Goal: Task Accomplishment & Management: Manage account settings

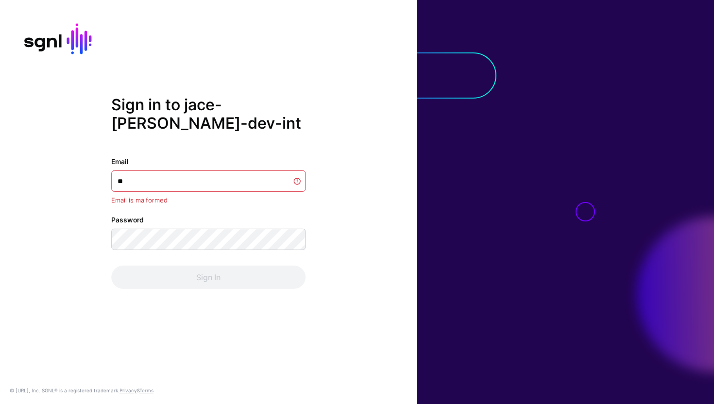
type input "*"
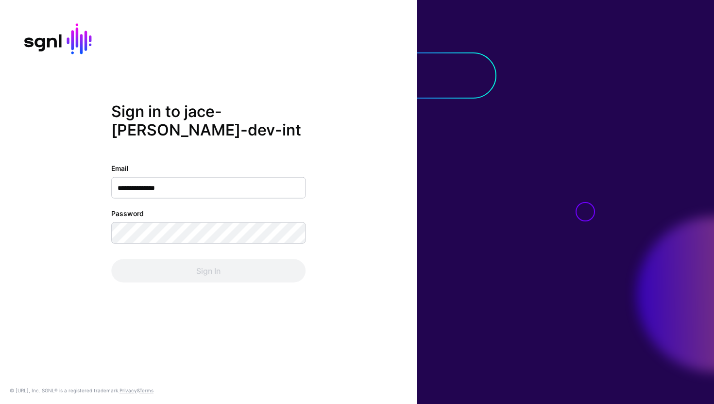
type input "**********"
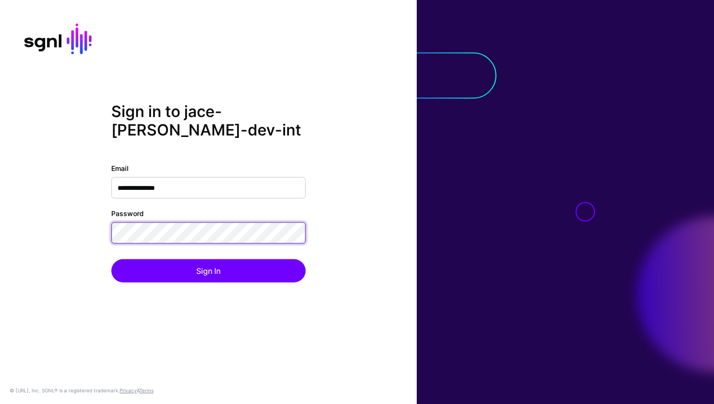
click at [111, 259] on button "Sign In" at bounding box center [208, 270] width 194 height 23
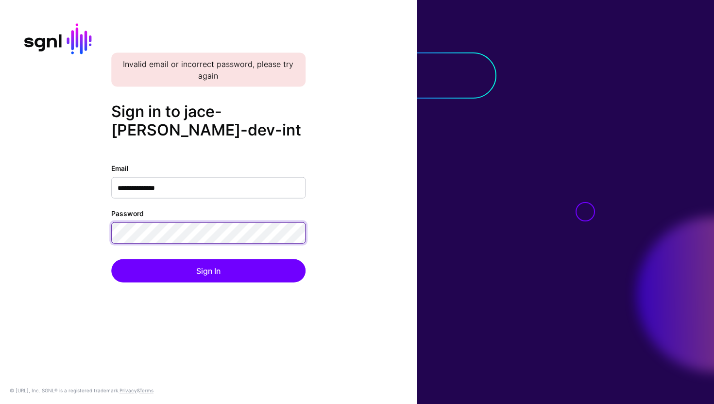
click at [111, 259] on button "Sign In" at bounding box center [208, 270] width 194 height 23
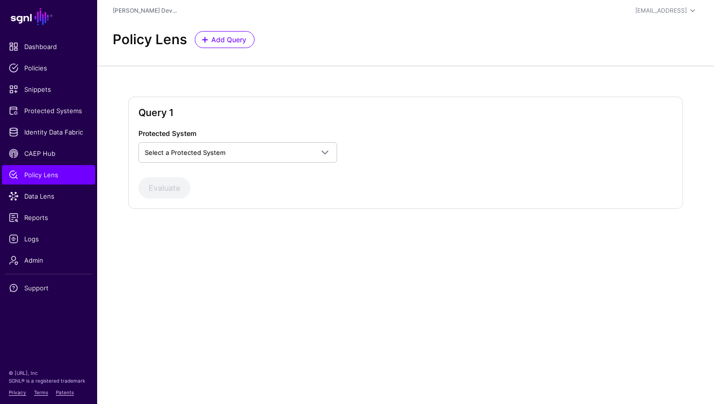
click at [245, 102] on div "Query 1 Protected System Select a Protected System Custom Application Evaluate" at bounding box center [405, 153] width 555 height 112
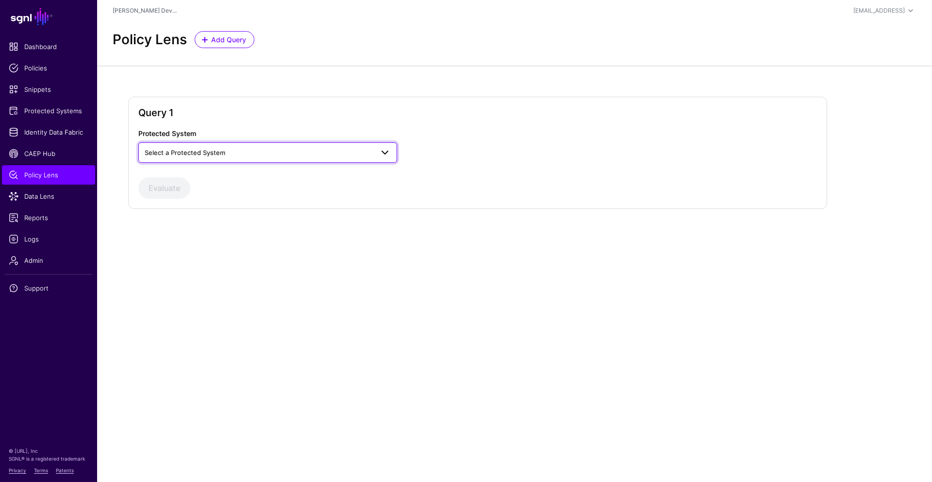
click at [196, 153] on span "Select a Protected System" at bounding box center [185, 153] width 81 height 8
click at [188, 178] on span "Custom Application" at bounding box center [175, 175] width 59 height 8
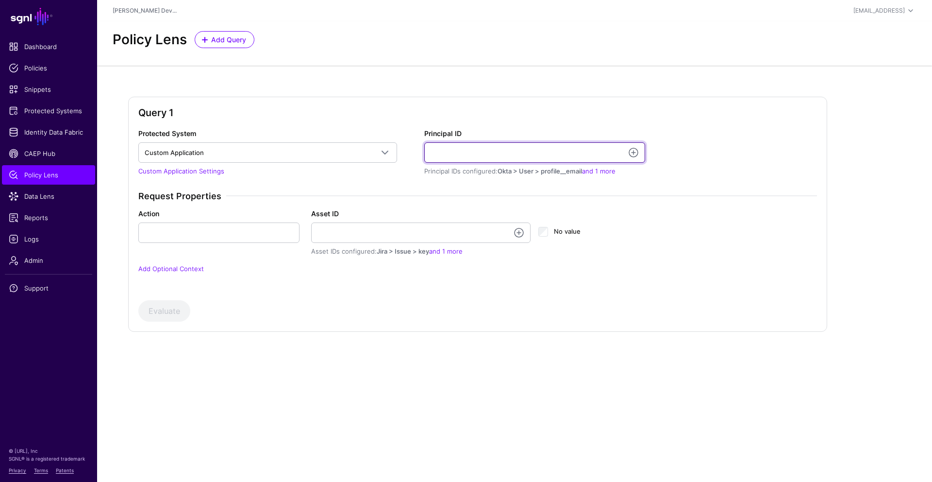
click at [455, 146] on input "Principal ID" at bounding box center [534, 152] width 221 height 20
type input "**********"
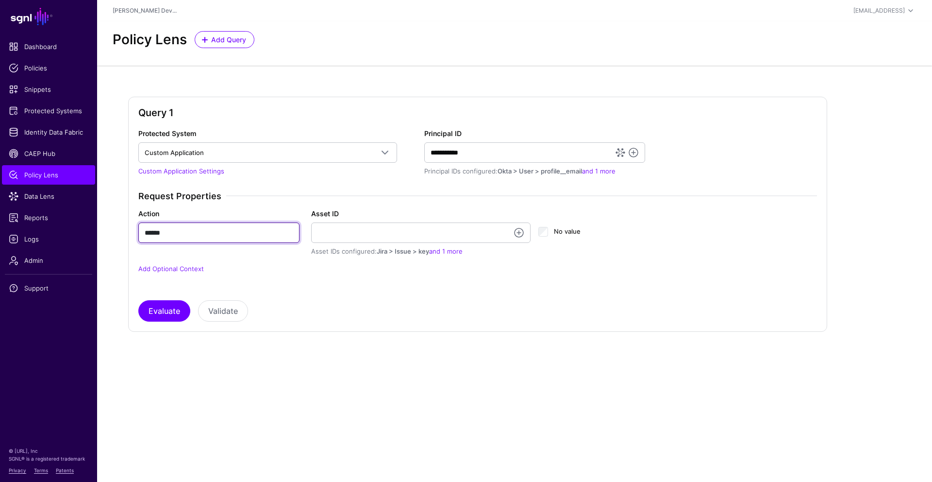
type input "******"
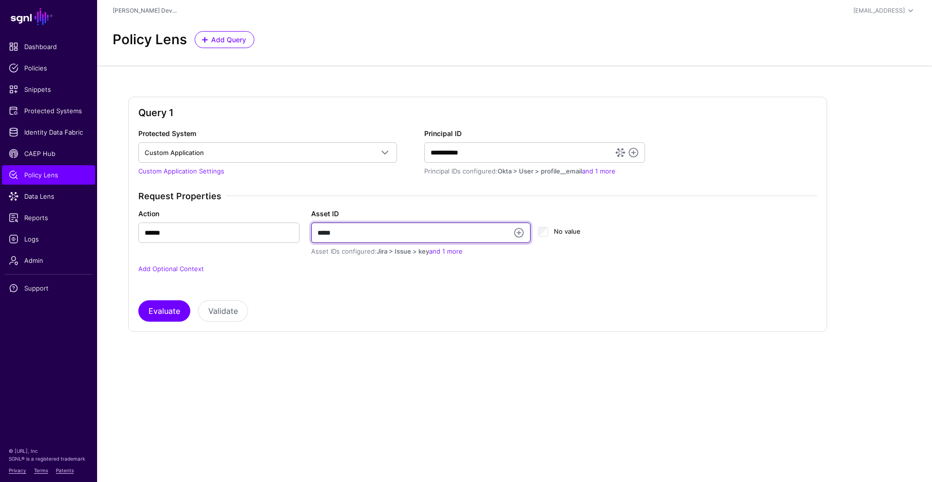
type input "******"
click at [138, 300] on button "Evaluate" at bounding box center [164, 310] width 52 height 21
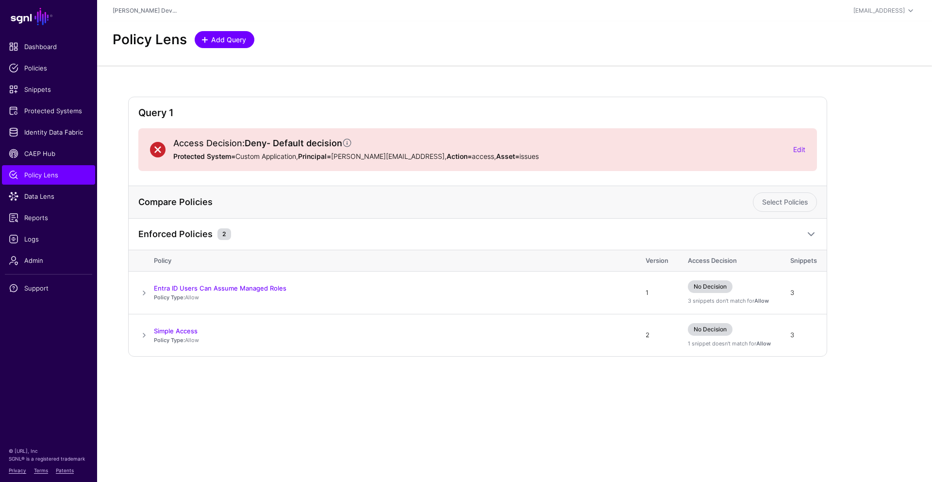
click at [208, 43] on span "Add Query" at bounding box center [225, 39] width 46 height 10
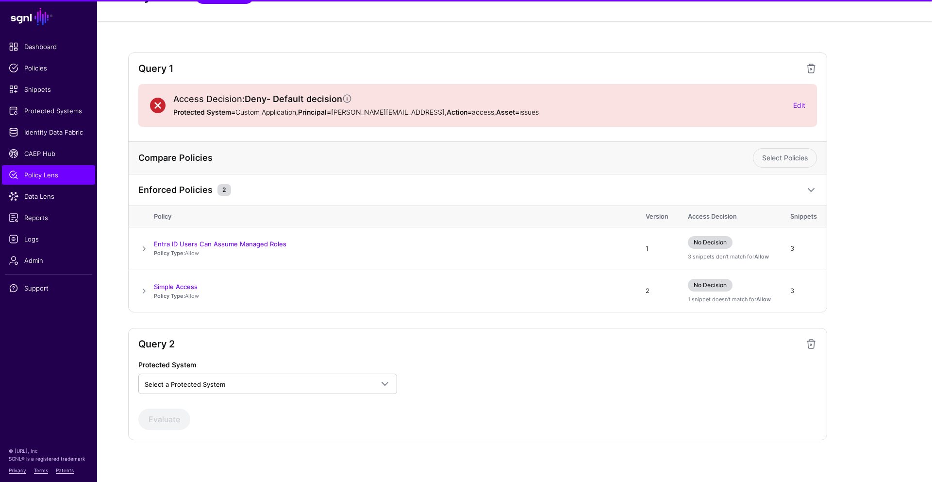
scroll to position [49, 0]
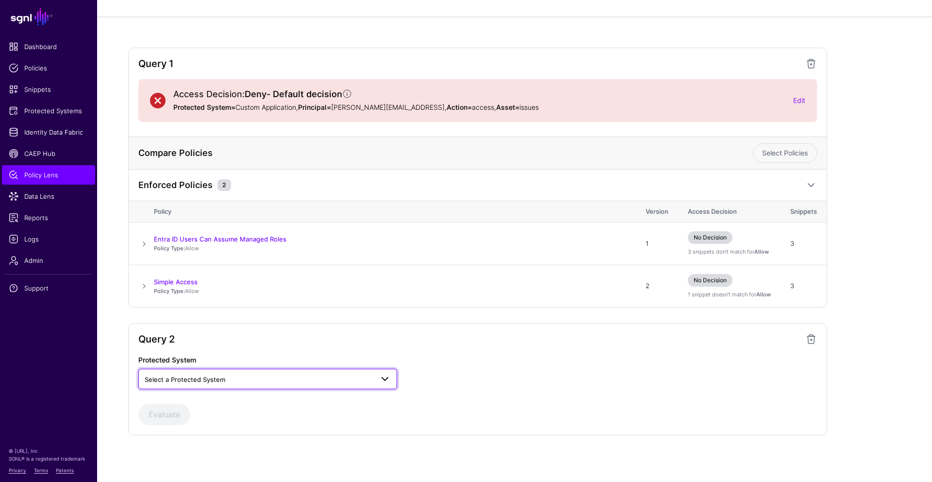
click at [256, 382] on span "Select a Protected System" at bounding box center [259, 379] width 229 height 11
click at [231, 404] on button "Custom Application" at bounding box center [267, 402] width 259 height 16
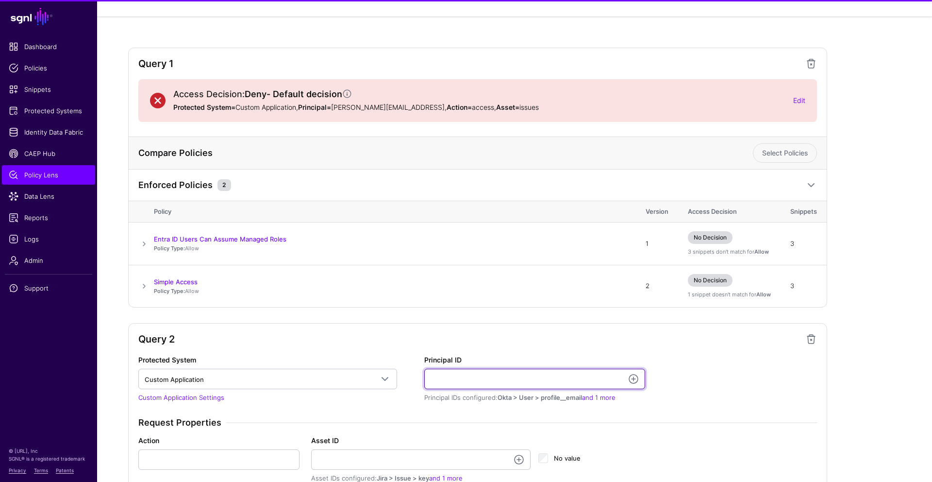
click at [450, 383] on input "Principal ID" at bounding box center [534, 379] width 221 height 20
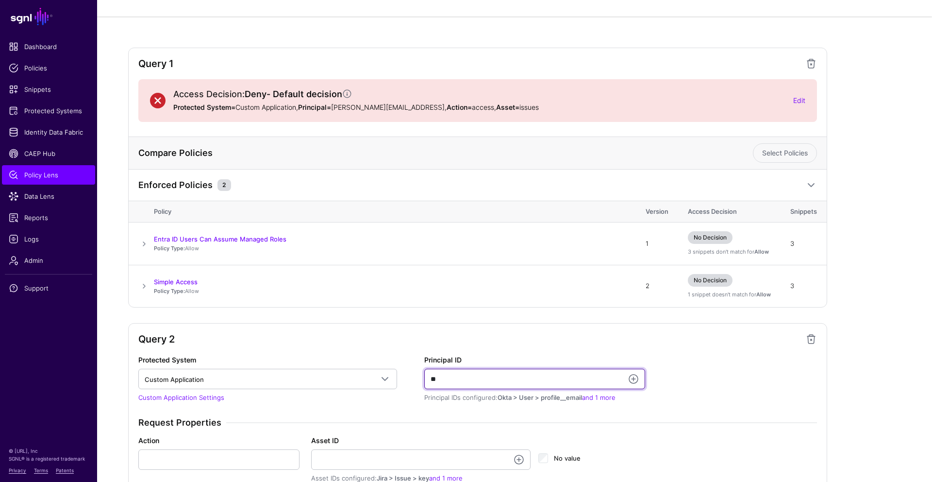
type input "*"
type input "**********"
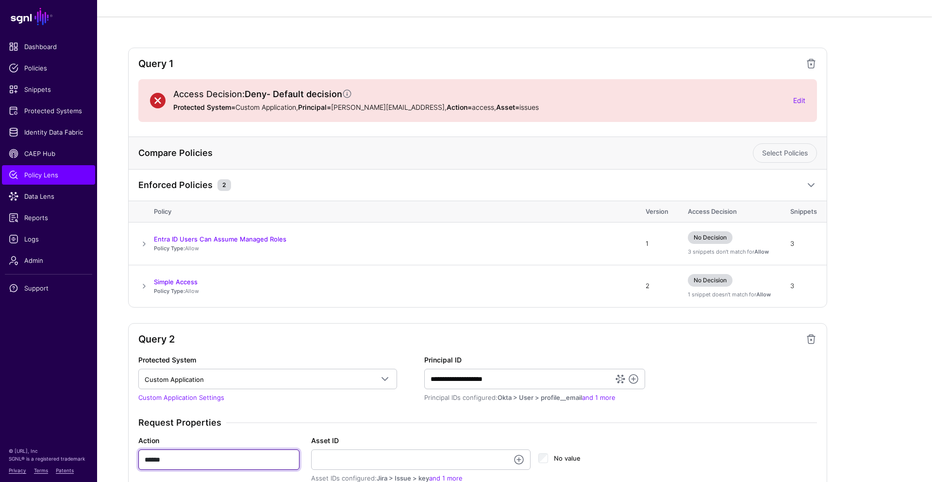
type input "******"
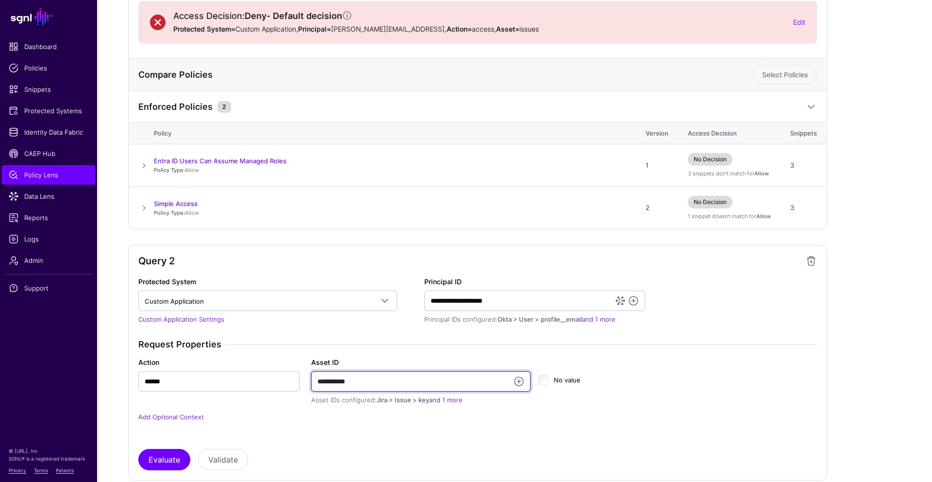
scroll to position [172, 0]
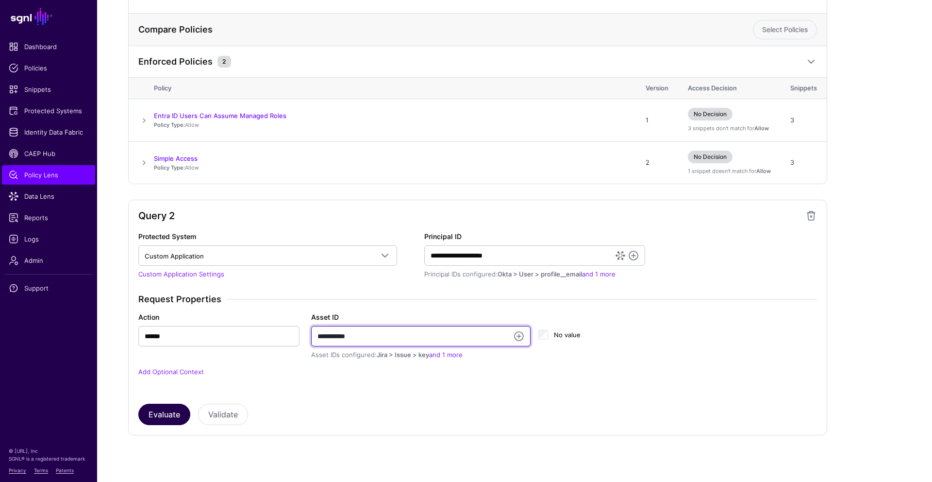
type input "**********"
click at [163, 404] on button "Evaluate" at bounding box center [164, 414] width 52 height 21
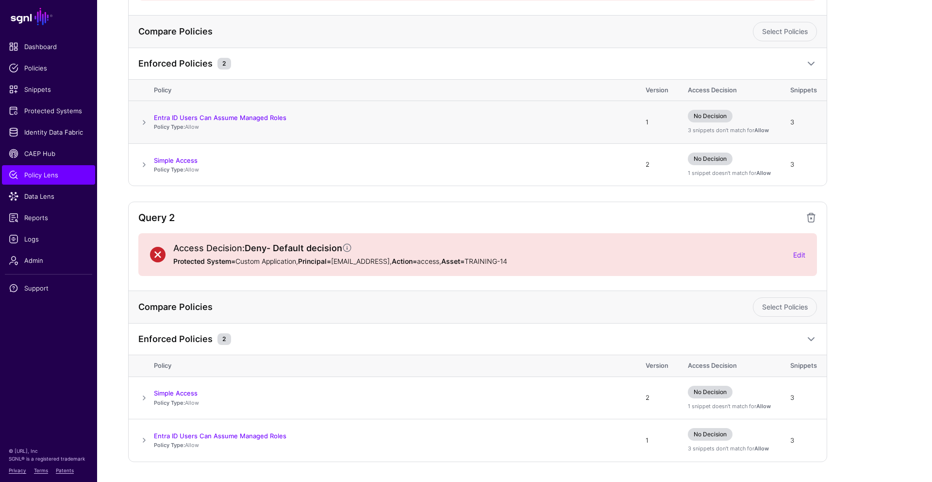
scroll to position [197, 0]
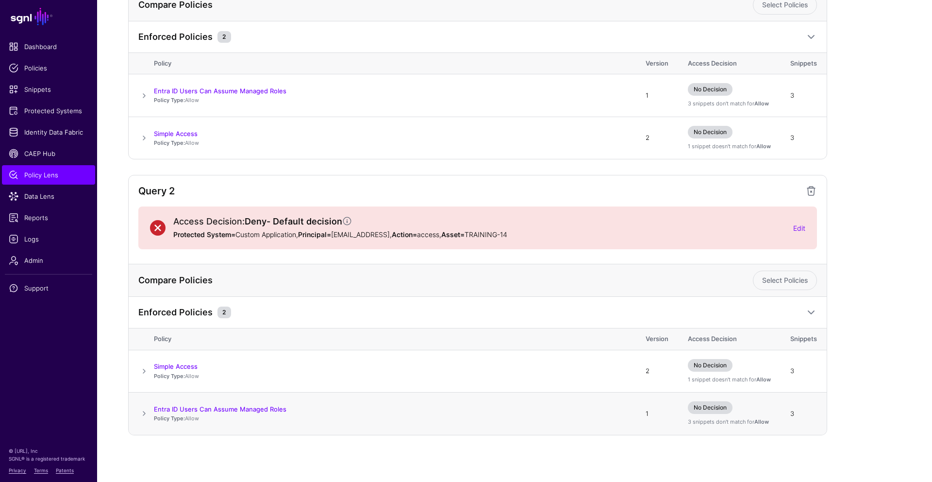
click at [146, 404] on span at bounding box center [144, 413] width 12 height 12
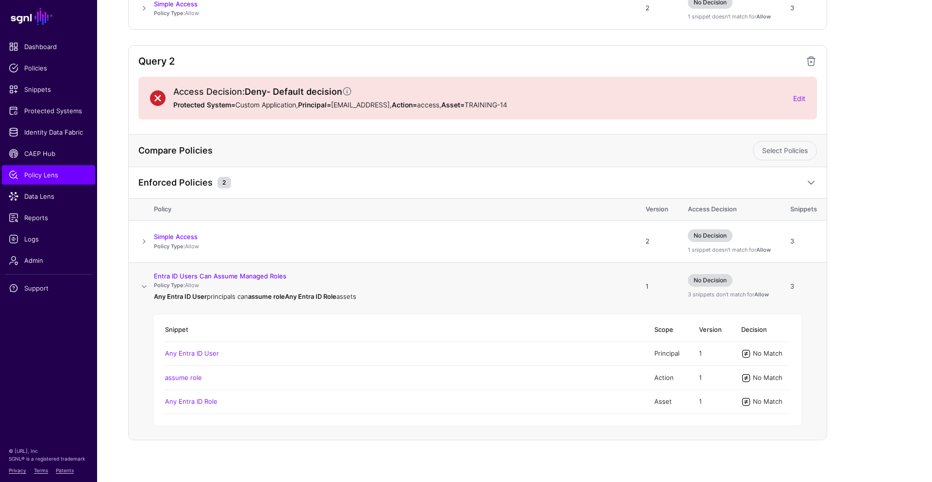
scroll to position [332, 0]
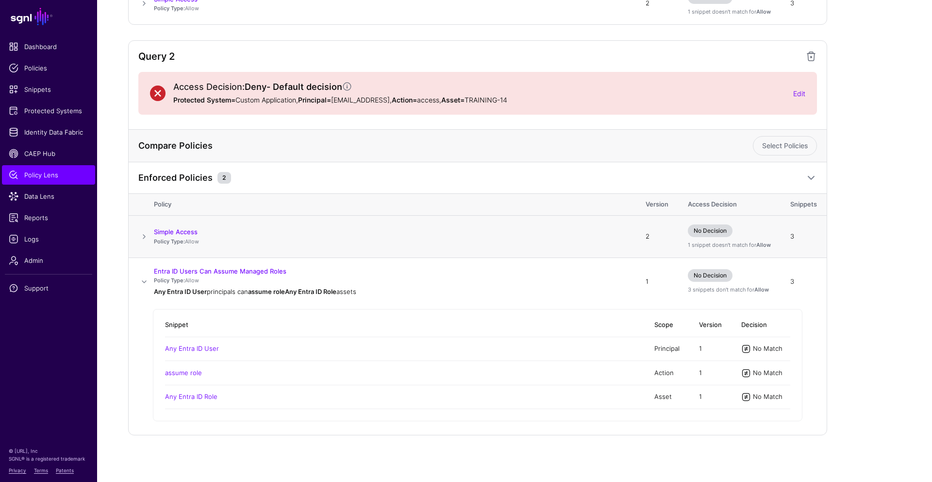
click at [143, 237] on span at bounding box center [144, 237] width 12 height 12
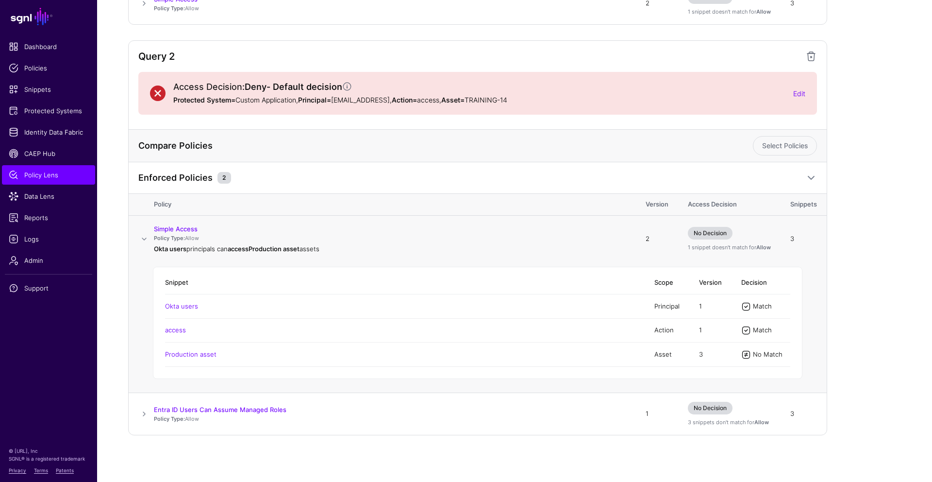
click at [143, 236] on span at bounding box center [144, 239] width 12 height 12
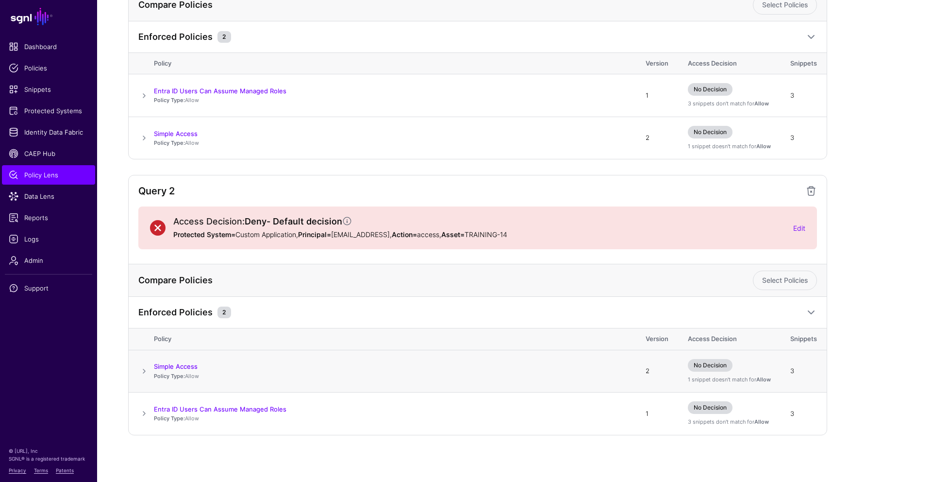
scroll to position [197, 0]
click at [49, 91] on span "Snippets" at bounding box center [49, 89] width 80 height 10
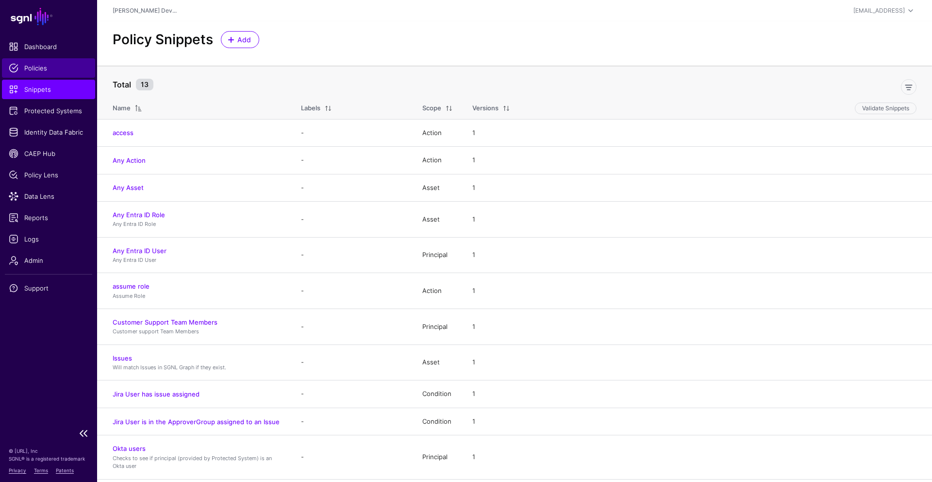
click at [51, 72] on span "Policies" at bounding box center [49, 68] width 80 height 10
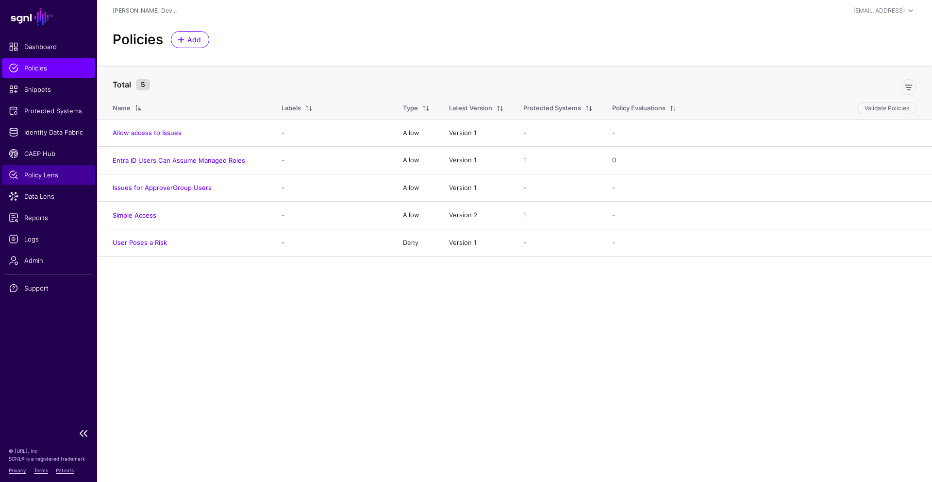
click at [54, 168] on link "Policy Lens" at bounding box center [48, 174] width 93 height 19
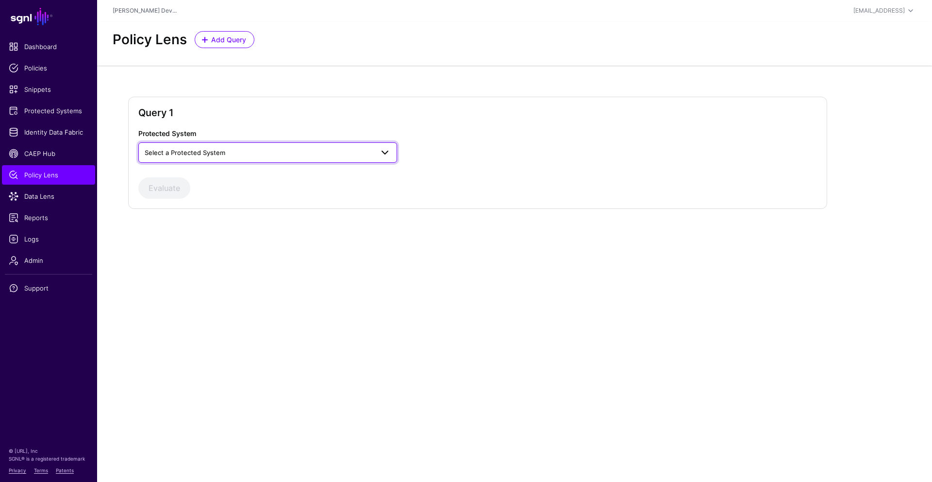
click at [266, 157] on span "Select a Protected System" at bounding box center [259, 152] width 229 height 11
click at [251, 179] on div "Custom Application" at bounding box center [267, 175] width 243 height 10
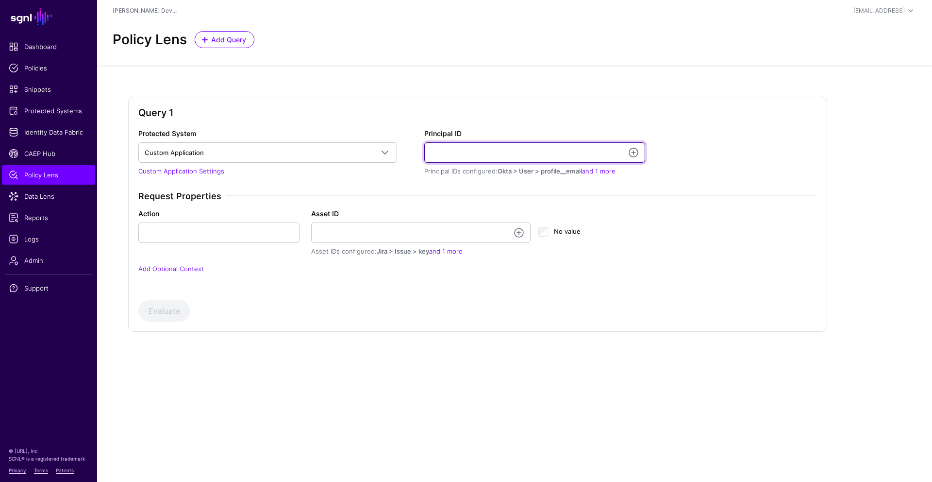
click at [466, 149] on input "Principal ID" at bounding box center [534, 152] width 221 height 20
type input "**********"
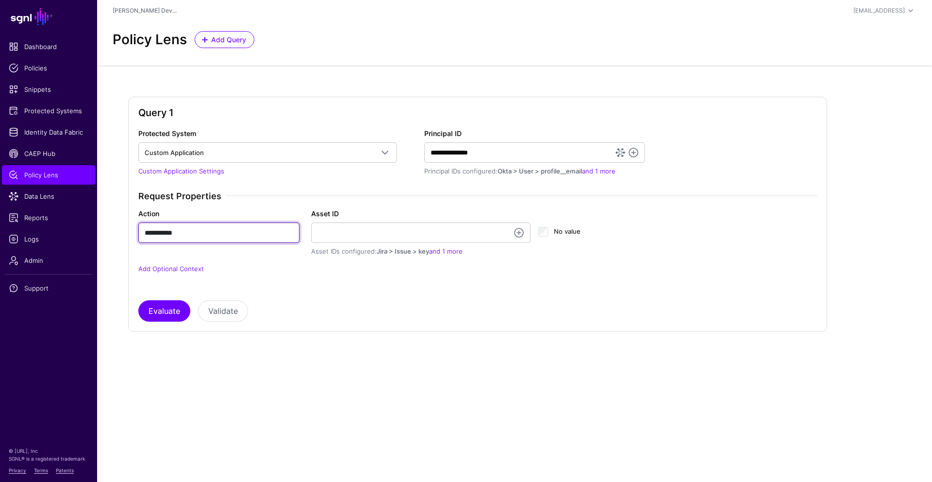
type input "**********"
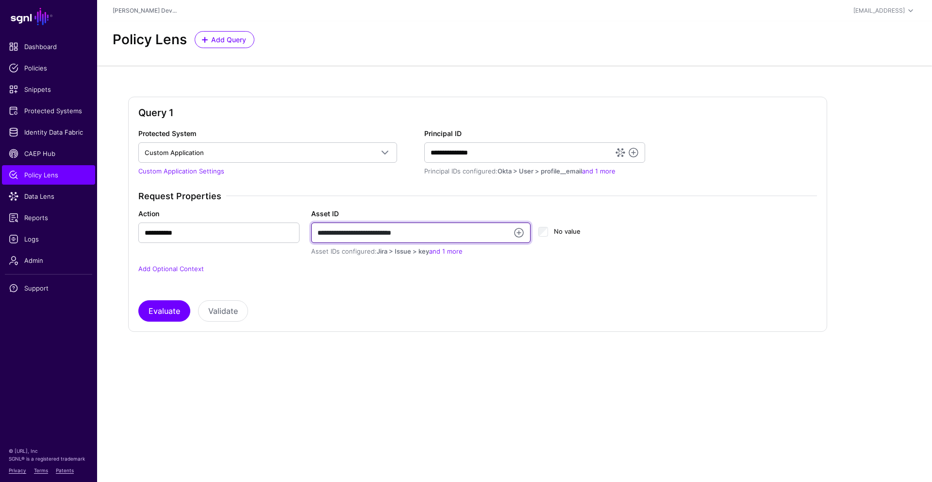
type input "**********"
click at [138, 300] on button "Evaluate" at bounding box center [164, 310] width 52 height 21
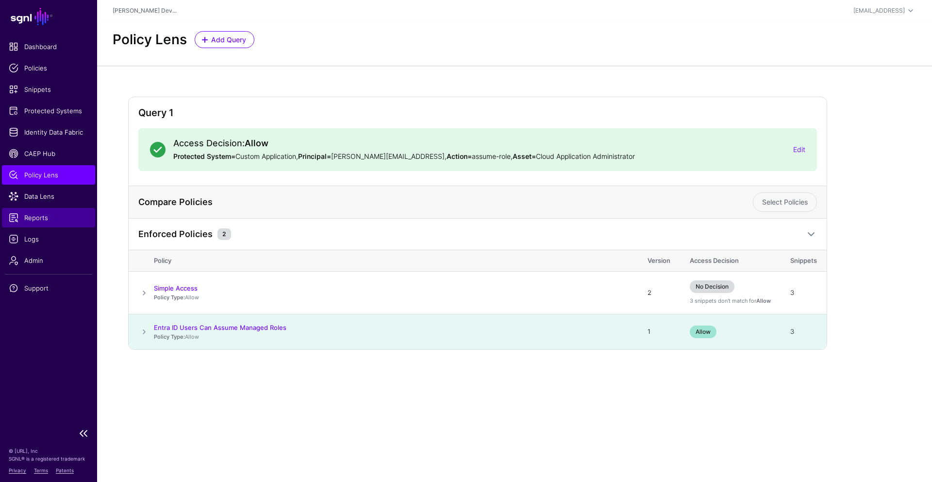
click at [46, 220] on span "Reports" at bounding box center [49, 218] width 80 height 10
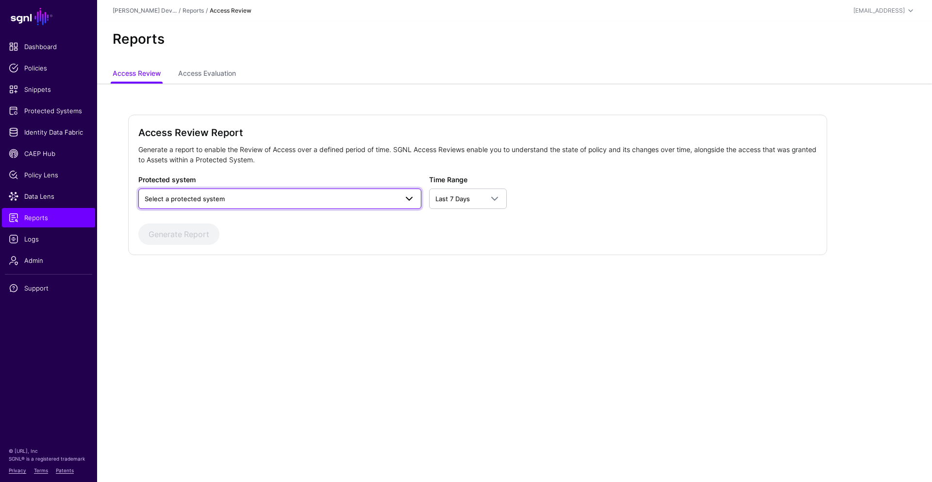
click at [266, 197] on span "Select a protected system" at bounding box center [271, 198] width 253 height 11
click at [200, 60] on div "Reports" at bounding box center [514, 43] width 835 height 44
click at [198, 69] on link "Access Evaluation" at bounding box center [207, 74] width 58 height 18
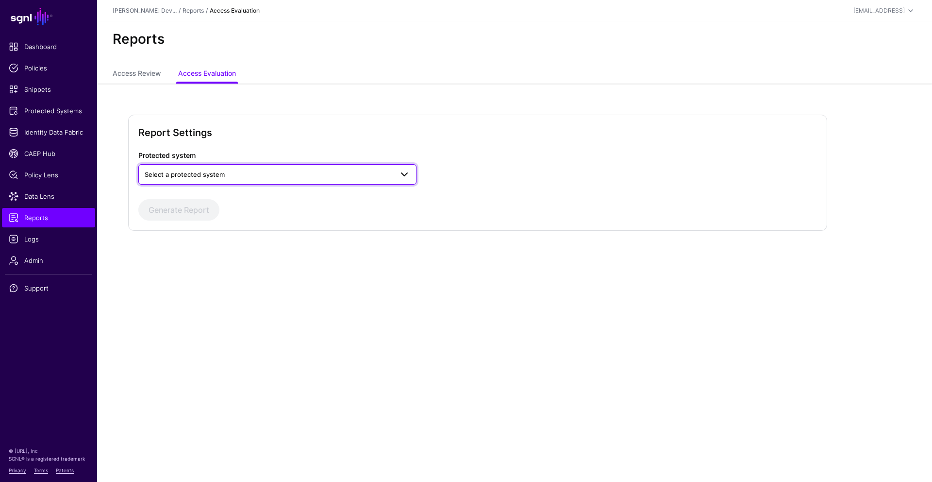
click at [272, 175] on span "Select a protected system" at bounding box center [269, 174] width 248 height 11
click at [253, 192] on div "Custom Application" at bounding box center [277, 197] width 263 height 10
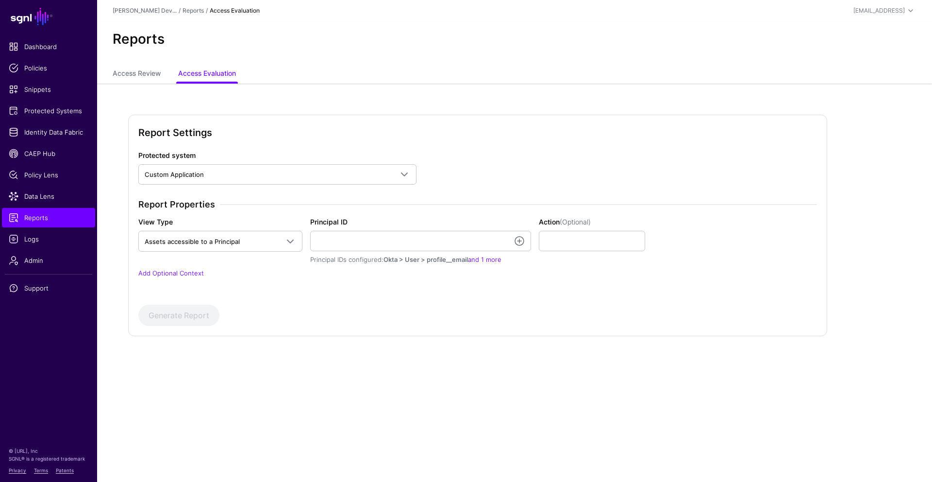
click at [158, 280] on div "Report Properties View Type Assets accessible to a Principal Assets accessible …" at bounding box center [478, 244] width 687 height 91
click at [164, 279] on div "Report Properties View Type Assets accessible to a Principal Assets accessible …" at bounding box center [478, 244] width 687 height 91
click at [172, 274] on link "Add Optional Context" at bounding box center [171, 273] width 66 height 8
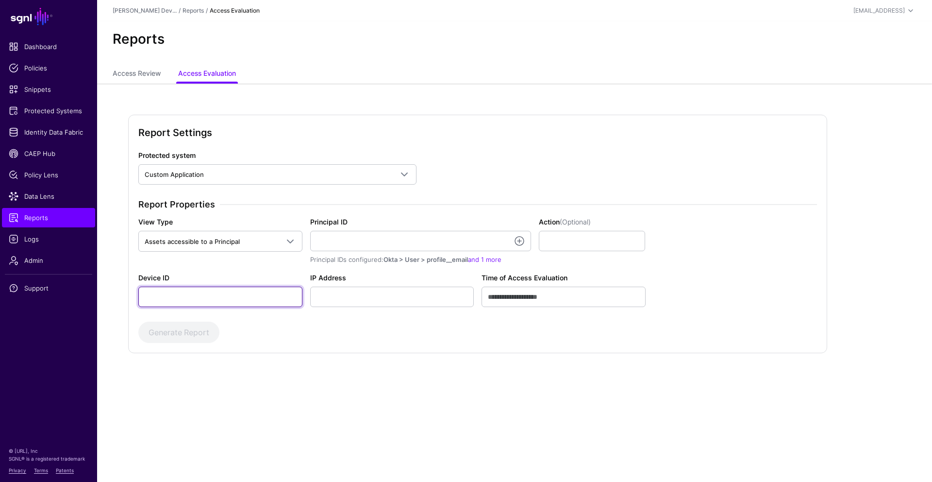
click at [185, 293] on input "Device ID" at bounding box center [220, 296] width 164 height 20
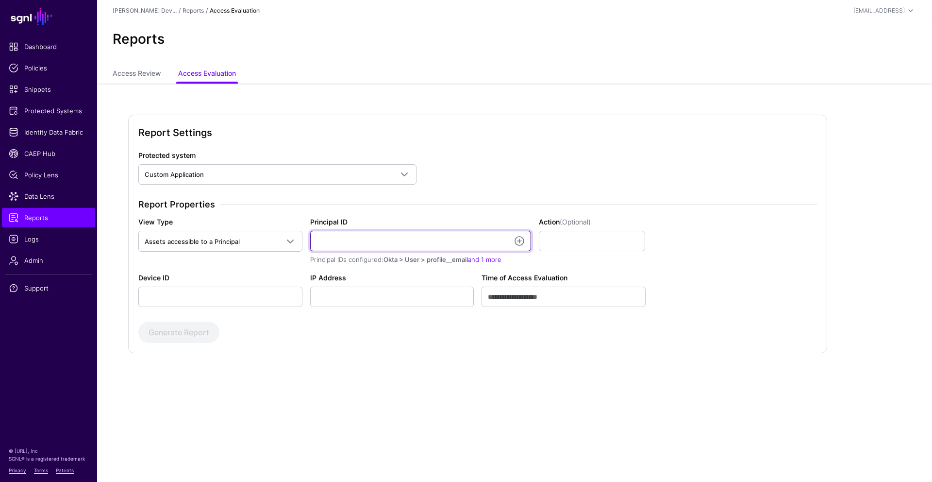
click at [390, 247] on input "Principal ID" at bounding box center [420, 241] width 221 height 20
click at [401, 247] on input "Principal ID" at bounding box center [420, 241] width 221 height 20
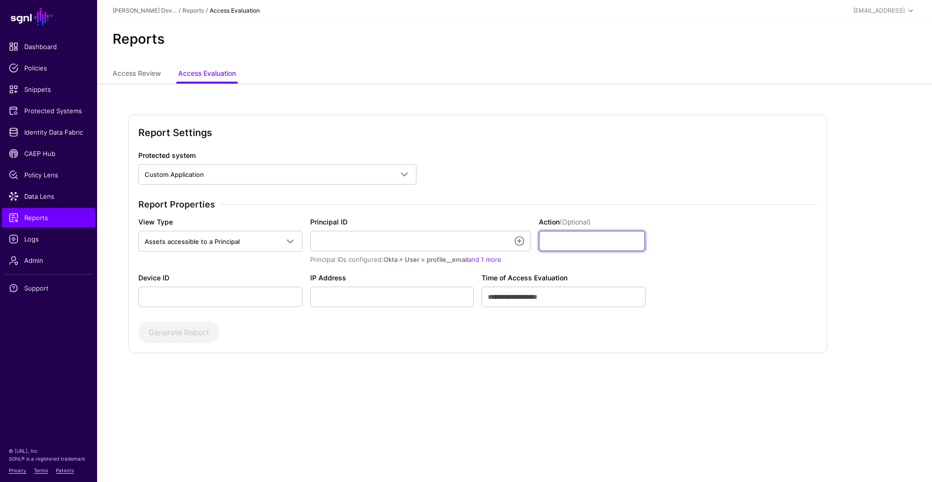
click at [576, 241] on input "Action (Optional)" at bounding box center [592, 241] width 107 height 20
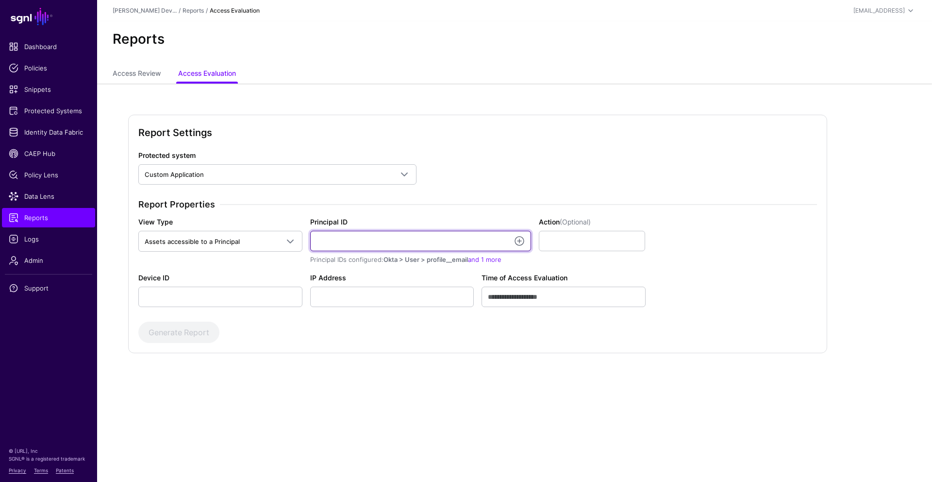
click at [424, 246] on input "Principal ID" at bounding box center [420, 241] width 221 height 20
type input "**********"
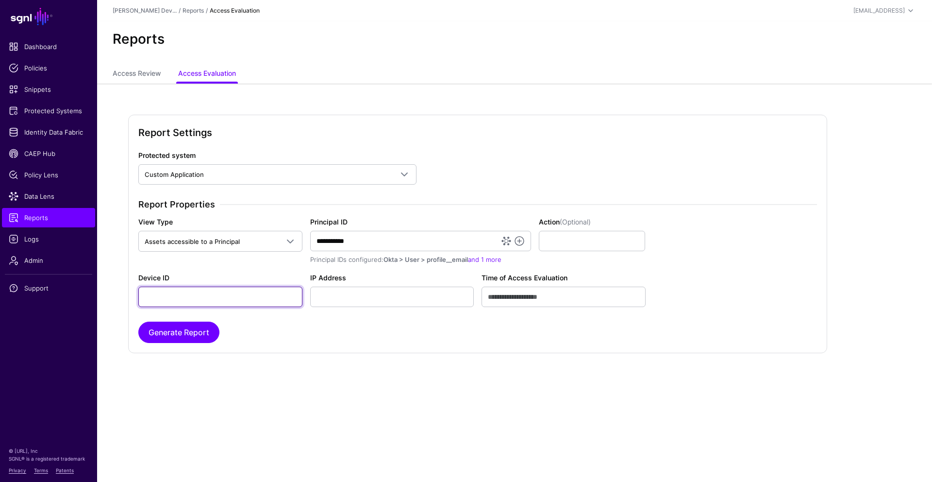
click at [275, 302] on input "Device ID" at bounding box center [220, 296] width 164 height 20
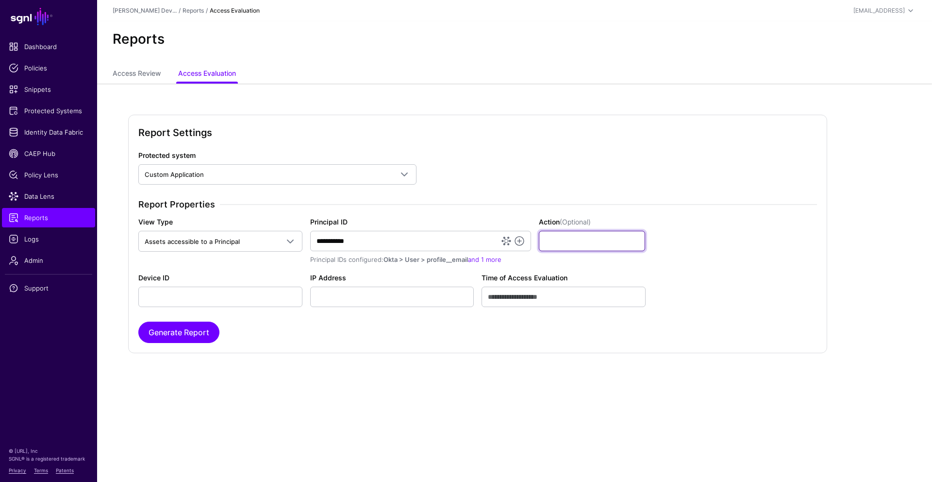
click at [568, 235] on input "Action (Optional)" at bounding box center [592, 241] width 107 height 20
type input "******"
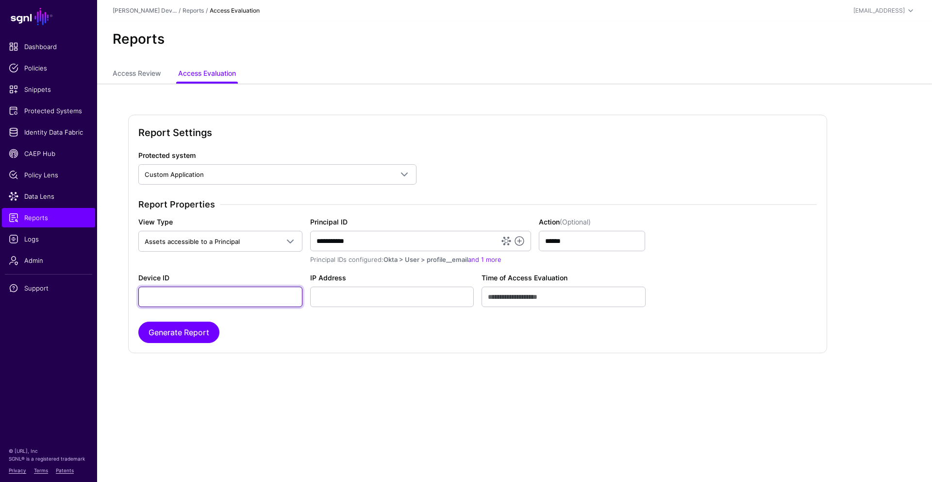
click at [240, 299] on input "Device ID" at bounding box center [220, 296] width 164 height 20
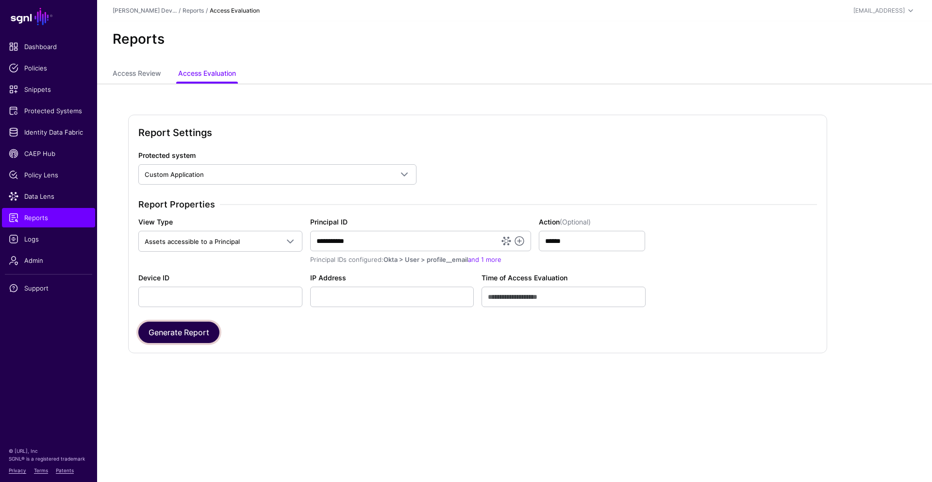
click at [213, 335] on button "Generate Report" at bounding box center [178, 331] width 81 height 21
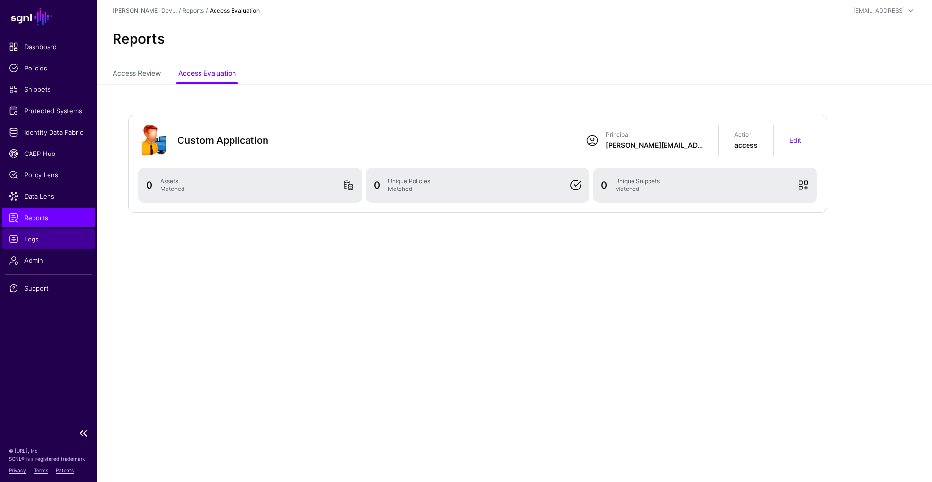
click at [23, 238] on span "Logs" at bounding box center [49, 239] width 80 height 10
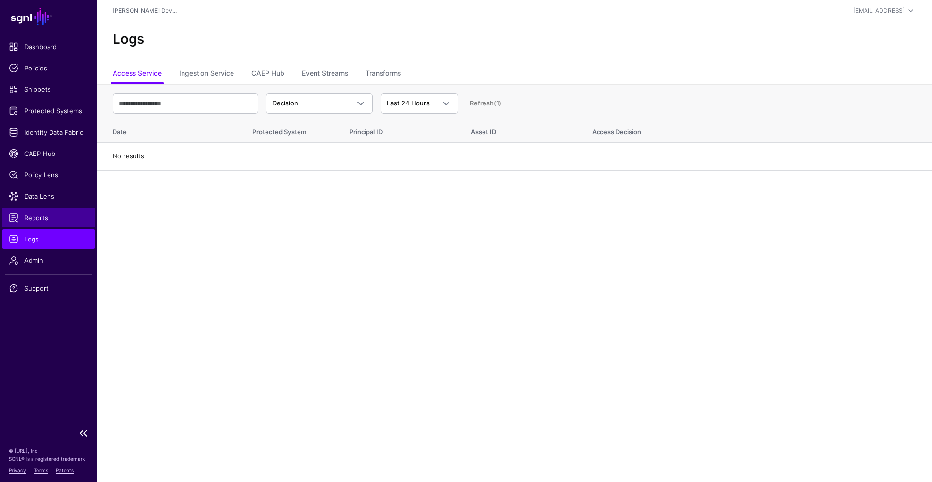
click at [50, 218] on span "Reports" at bounding box center [49, 218] width 80 height 10
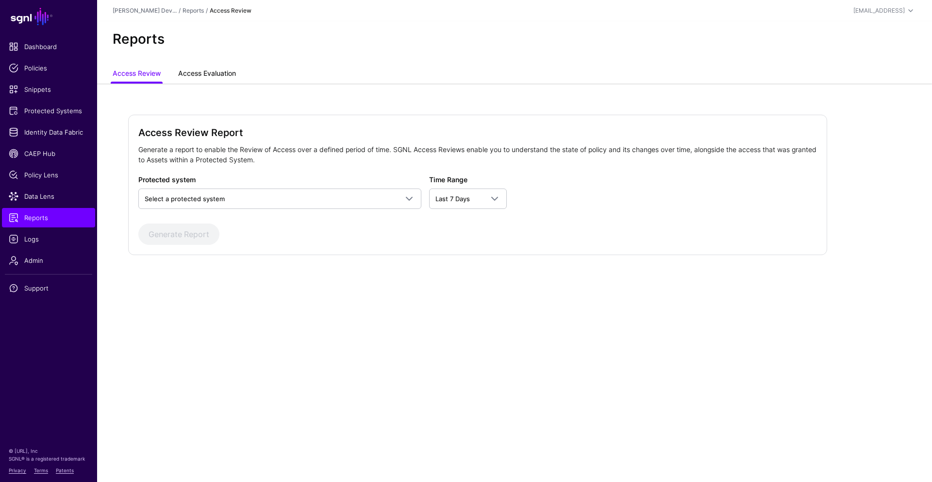
click at [212, 70] on link "Access Evaluation" at bounding box center [207, 74] width 58 height 18
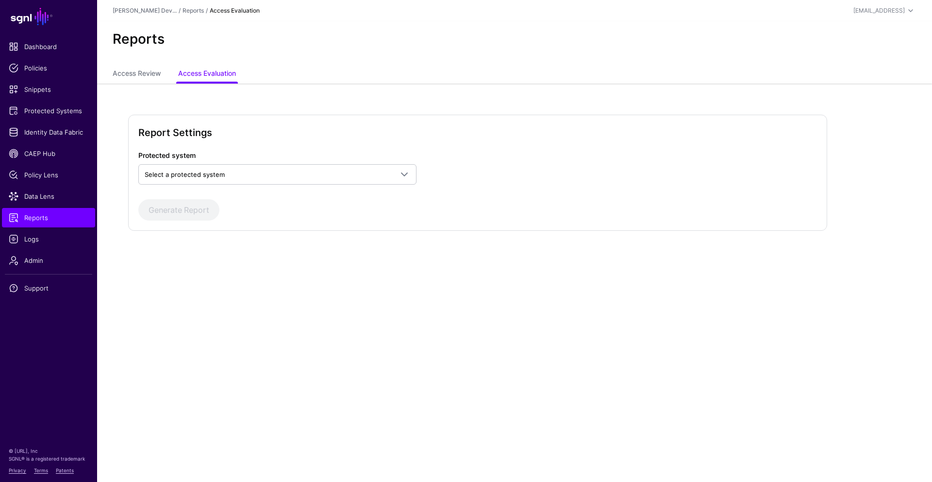
click at [202, 162] on div "Protected system Select a protected system Custom Application" at bounding box center [278, 167] width 286 height 34
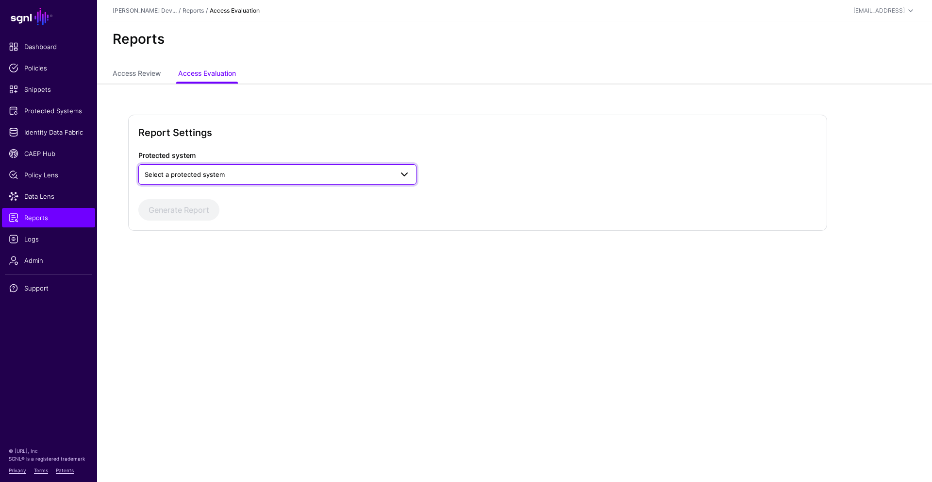
click at [200, 182] on link "Select a protected system" at bounding box center [277, 174] width 278 height 20
click at [202, 193] on span "Custom Application" at bounding box center [175, 197] width 59 height 8
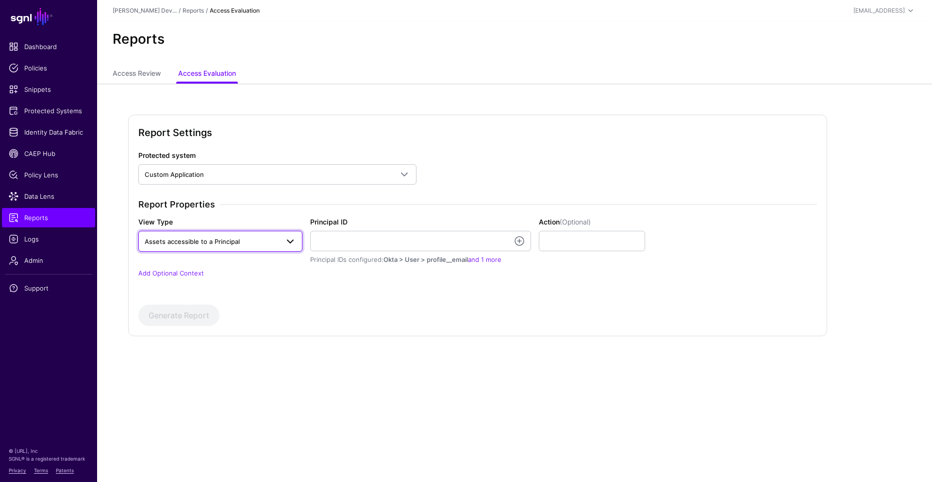
click at [231, 239] on span "Assets accessible to a Principal" at bounding box center [192, 241] width 95 height 8
click at [295, 243] on span at bounding box center [291, 242] width 12 height 12
click at [360, 302] on div "Protected system Custom Application Custom Application Report Properties View T…" at bounding box center [477, 238] width 679 height 176
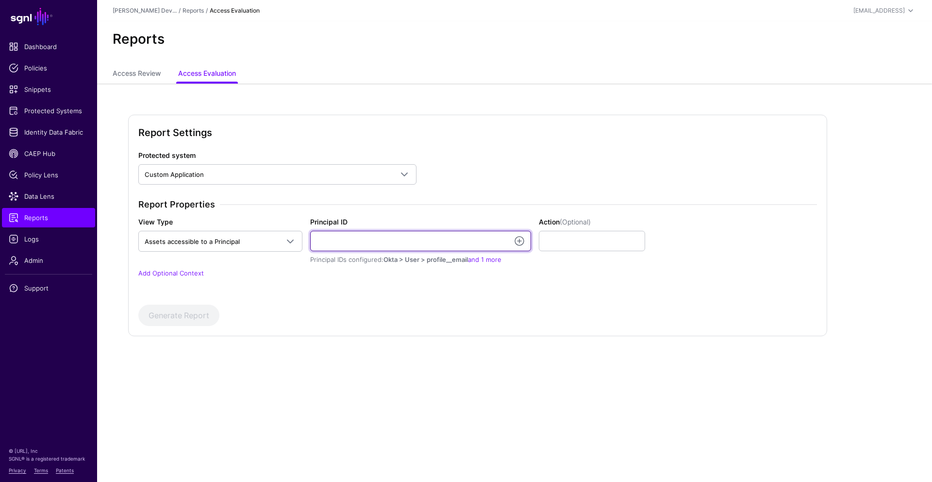
click at [378, 246] on input "Principal ID" at bounding box center [420, 241] width 221 height 20
click at [421, 286] on div "Report Properties View Type Assets accessible to a Principal Assets accessible …" at bounding box center [478, 244] width 687 height 91
click at [403, 245] on input "Principal ID" at bounding box center [420, 241] width 221 height 20
click at [410, 322] on div "Generate Report" at bounding box center [477, 314] width 679 height 21
click at [406, 215] on div "Report Properties View Type Assets accessible to a Principal Assets accessible …" at bounding box center [478, 244] width 687 height 91
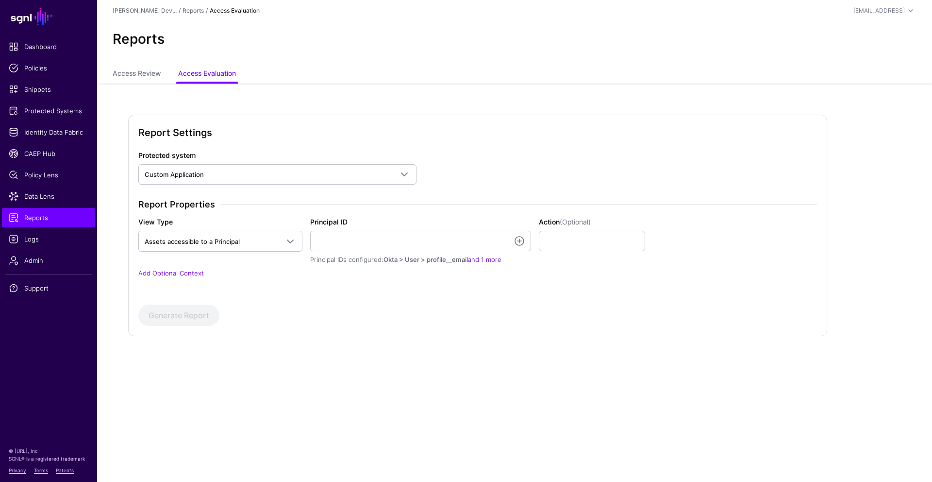
click at [338, 205] on h3 "Report Properties" at bounding box center [477, 204] width 679 height 11
click at [336, 204] on h3 "Report Properties" at bounding box center [477, 204] width 679 height 11
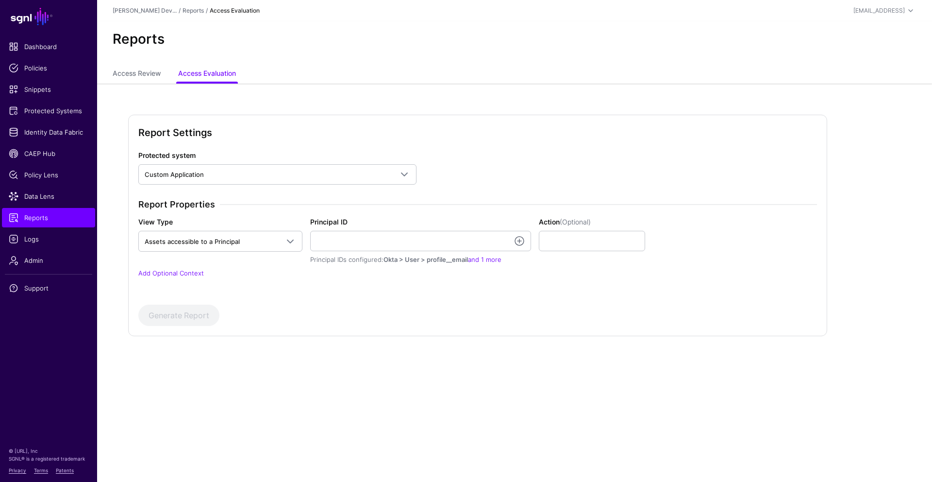
click at [348, 280] on div "Report Properties View Type Assets accessible to a Principal Assets accessible …" at bounding box center [478, 244] width 687 height 91
click at [407, 243] on input "Principal ID" at bounding box center [420, 241] width 221 height 20
click at [467, 323] on div "Generate Report" at bounding box center [477, 314] width 679 height 21
click at [392, 250] on input "Principal ID" at bounding box center [420, 241] width 221 height 20
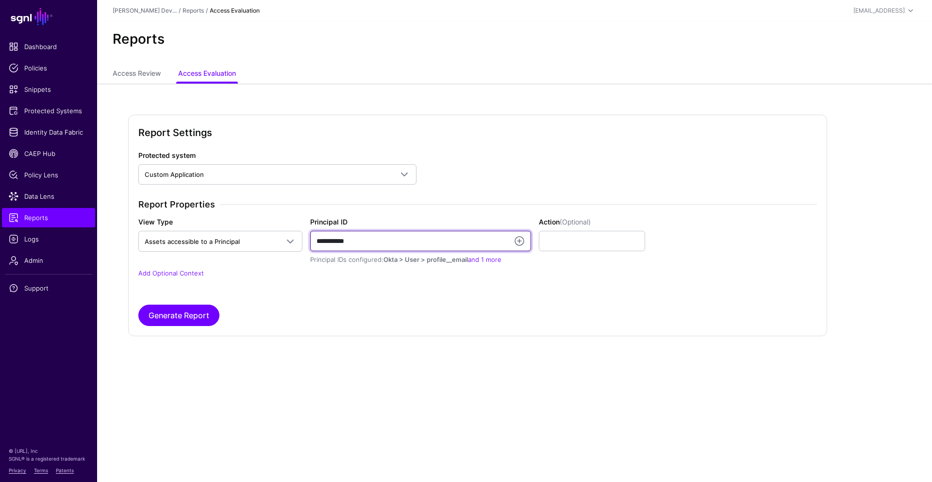
type input "**********"
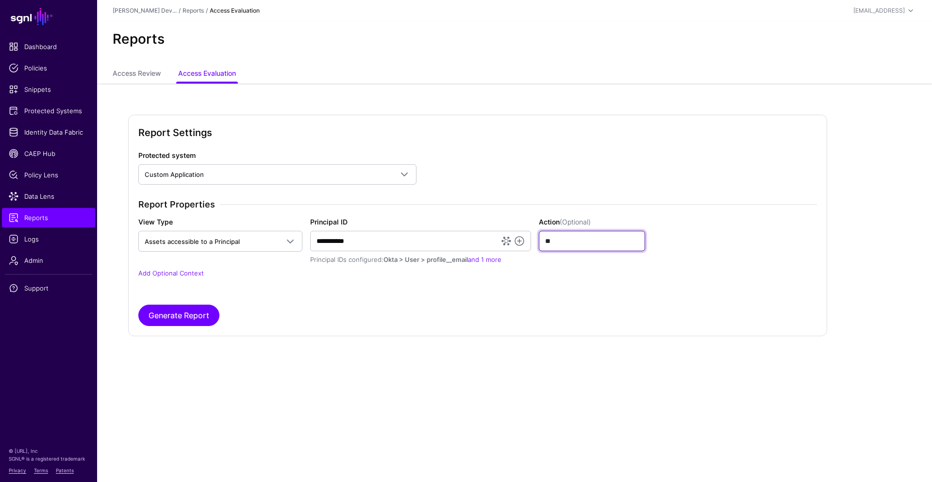
type input "*"
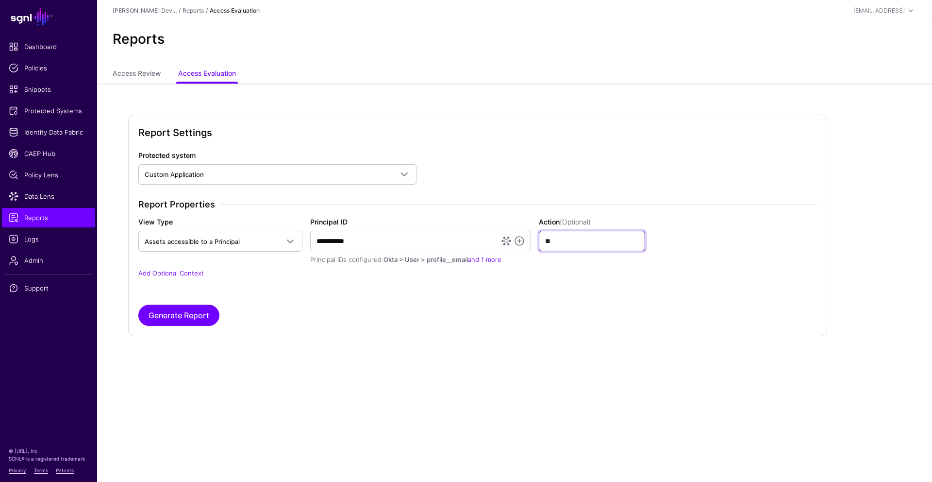
type input "*"
type input "******"
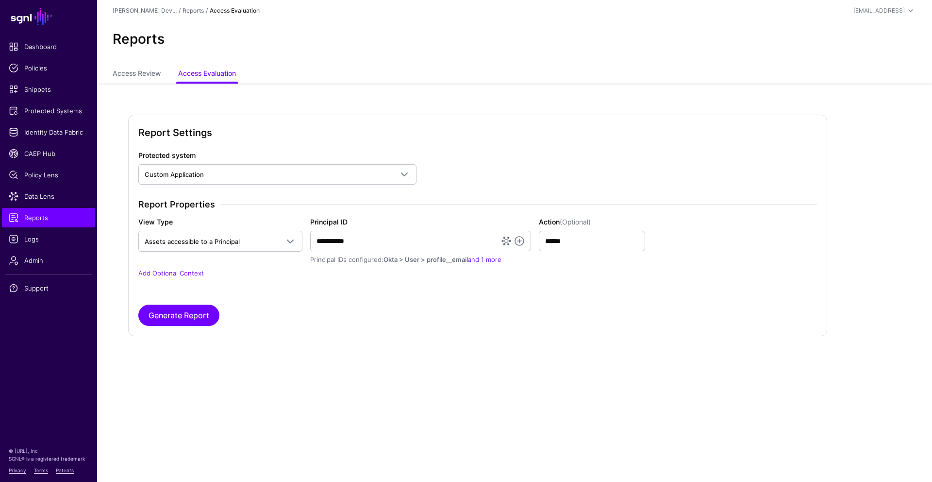
click at [409, 341] on div "**********" at bounding box center [514, 240] width 835 height 313
click at [202, 319] on button "Generate Report" at bounding box center [178, 314] width 81 height 21
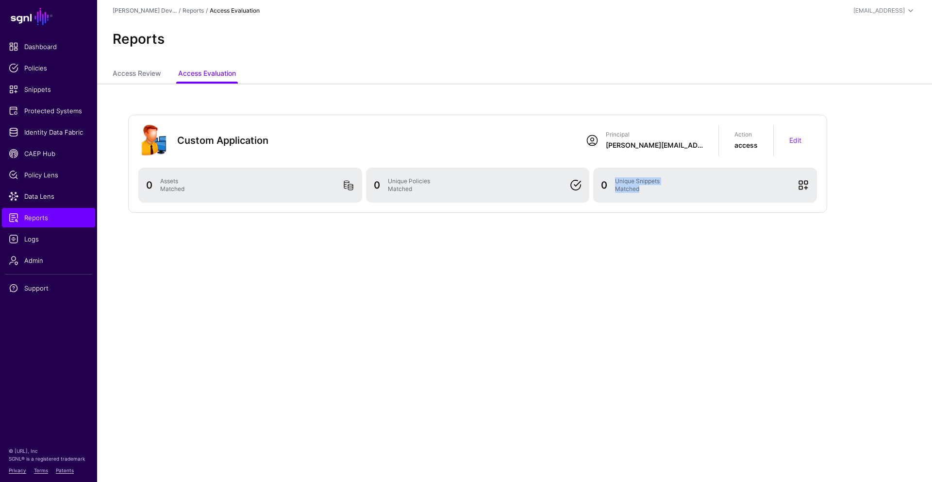
drag, startPoint x: 647, startPoint y: 191, endPoint x: 616, endPoint y: 181, distance: 32.6
click at [616, 181] on div "Unique Snippets Matched" at bounding box center [702, 185] width 183 height 16
click at [456, 191] on div "Unique Policies Matched" at bounding box center [475, 185] width 183 height 16
drag, startPoint x: 432, startPoint y: 192, endPoint x: 381, endPoint y: 184, distance: 51.2
click at [382, 185] on div "0 Unique Policies Matched" at bounding box center [478, 184] width 216 height 19
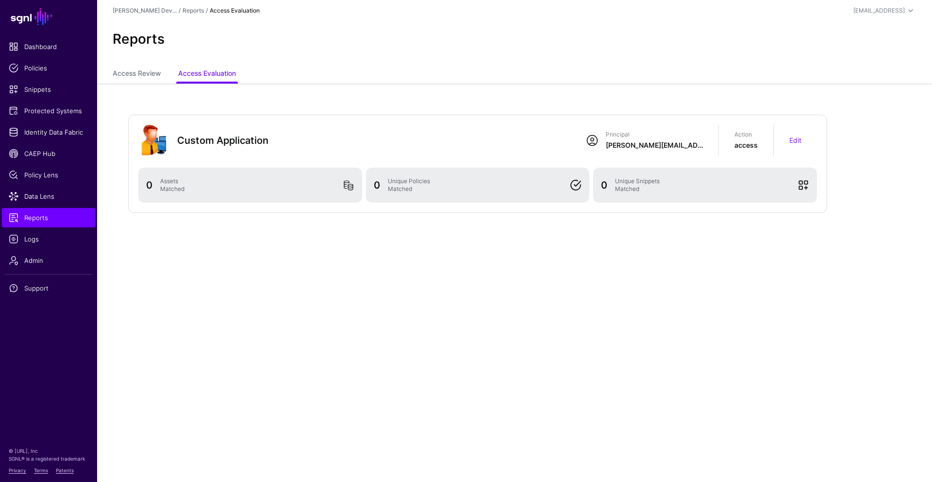
click at [224, 197] on div "0 Assets Matched" at bounding box center [250, 185] width 224 height 35
drag, startPoint x: 200, startPoint y: 195, endPoint x: 159, endPoint y: 184, distance: 42.0
click at [159, 184] on div "0 Assets Matched" at bounding box center [250, 185] width 224 height 35
click at [225, 189] on div "Assets Matched" at bounding box center [247, 185] width 183 height 16
drag, startPoint x: 439, startPoint y: 192, endPoint x: 383, endPoint y: 180, distance: 57.6
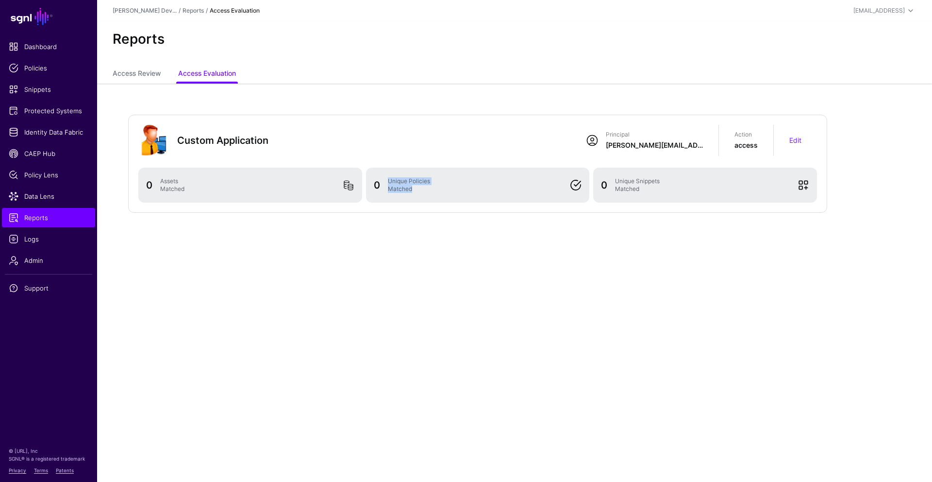
click at [384, 180] on div "Unique Policies Matched" at bounding box center [475, 185] width 183 height 16
drag, startPoint x: 661, startPoint y: 188, endPoint x: 622, endPoint y: 181, distance: 40.1
click at [622, 181] on div "Unique Snippets Matched" at bounding box center [702, 185] width 183 height 16
click at [662, 189] on div "Unique Snippets Matched" at bounding box center [702, 185] width 183 height 16
drag, startPoint x: 654, startPoint y: 190, endPoint x: 611, endPoint y: 177, distance: 44.6
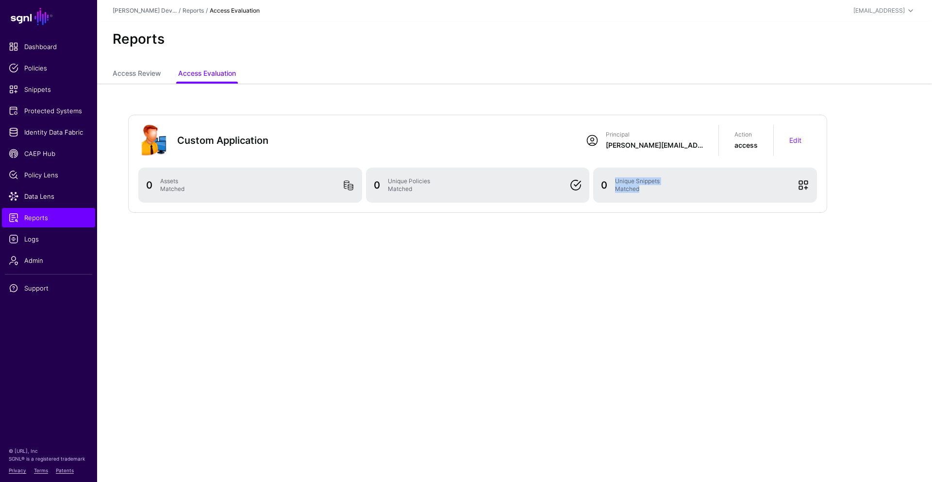
click at [611, 177] on div "0 Unique Snippets Matched" at bounding box center [705, 184] width 216 height 19
click at [621, 254] on div "Custom Application Principal joe@sgnl.ai Action access Edit 0 Assets Matched 0 …" at bounding box center [514, 178] width 835 height 189
drag, startPoint x: 645, startPoint y: 195, endPoint x: 614, endPoint y: 180, distance: 34.5
click at [615, 181] on div "0 Unique Snippets Matched" at bounding box center [705, 185] width 224 height 35
click at [625, 252] on div "Custom Application Principal joe@sgnl.ai Action access Edit 0 Assets Matched 0 …" at bounding box center [514, 178] width 835 height 189
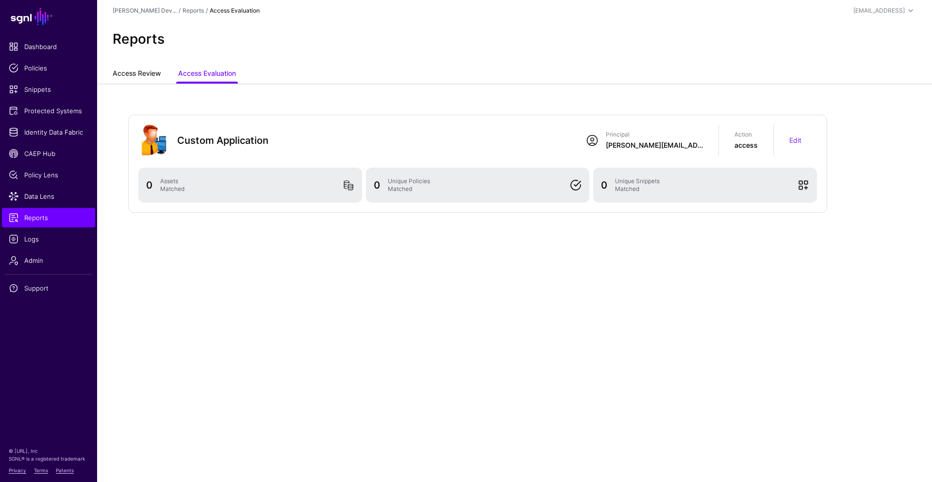
click at [150, 74] on link "Access Review" at bounding box center [137, 74] width 48 height 18
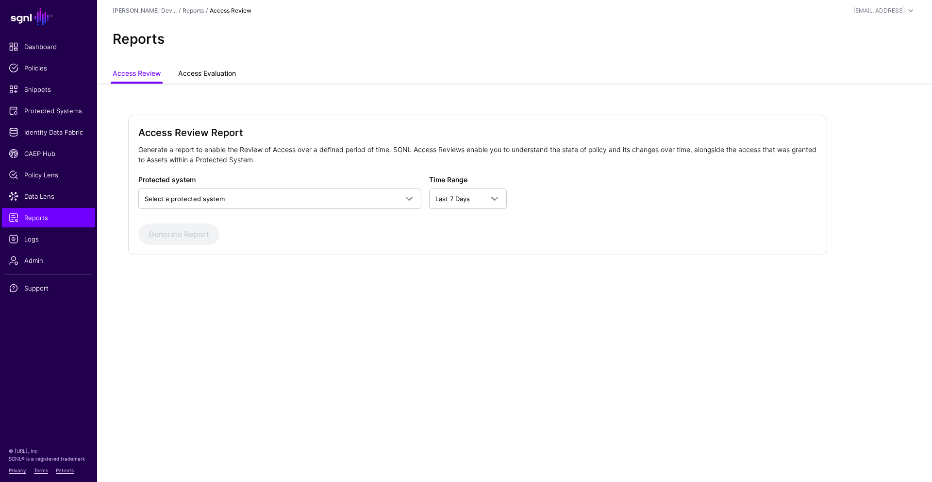
click at [214, 72] on link "Access Evaluation" at bounding box center [207, 74] width 58 height 18
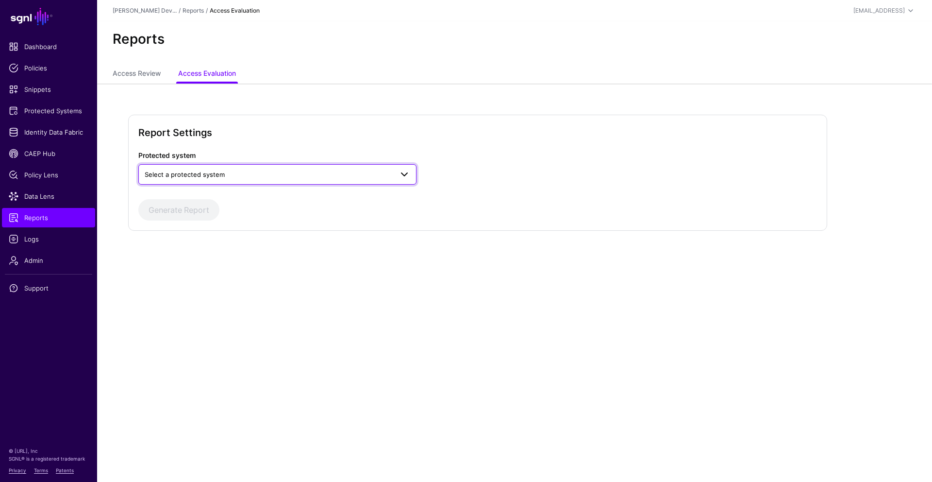
click at [219, 173] on span "Select a protected system" at bounding box center [185, 174] width 80 height 8
click at [216, 194] on div "Custom Application" at bounding box center [277, 197] width 263 height 10
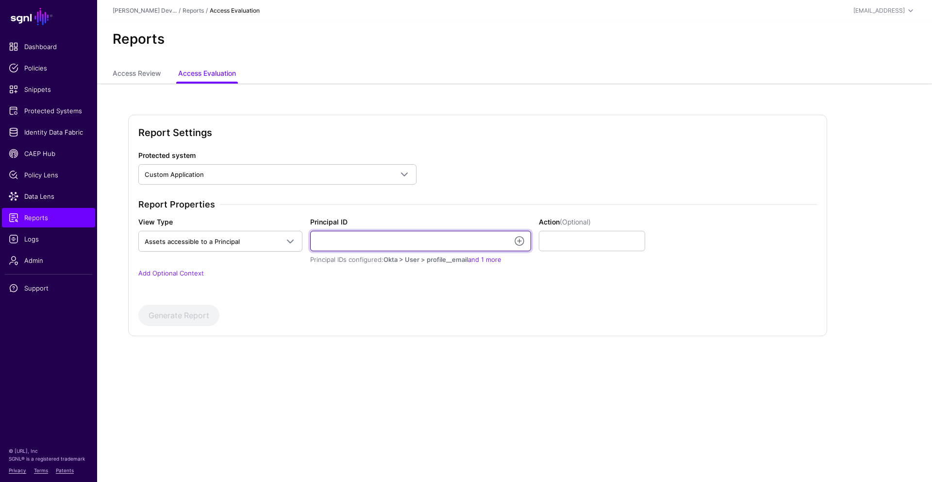
click at [350, 236] on input "Principal ID" at bounding box center [420, 241] width 221 height 20
type input "**********"
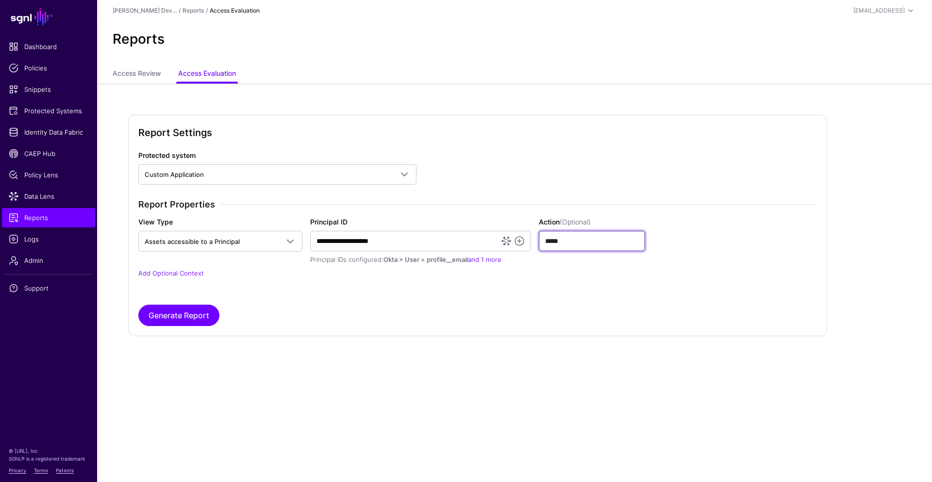
type input "******"
click at [138, 304] on button "Generate Report" at bounding box center [178, 314] width 81 height 21
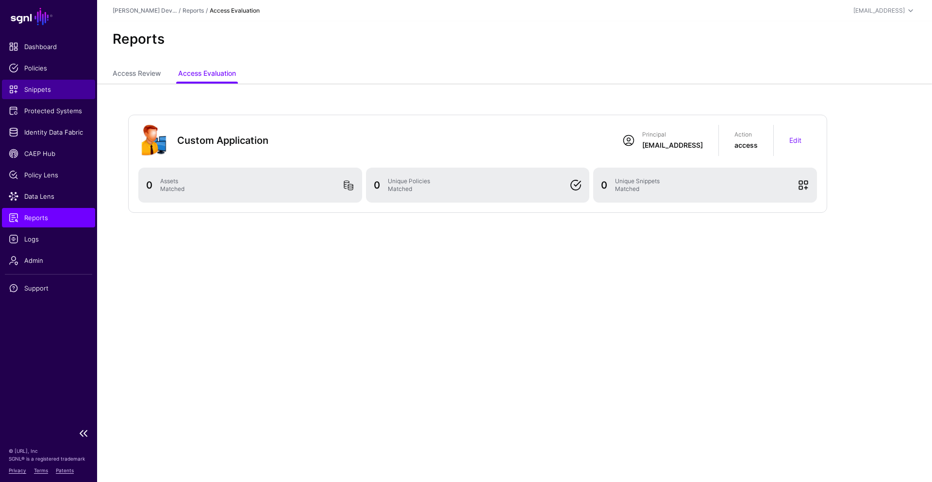
click at [24, 90] on span "Snippets" at bounding box center [49, 89] width 80 height 10
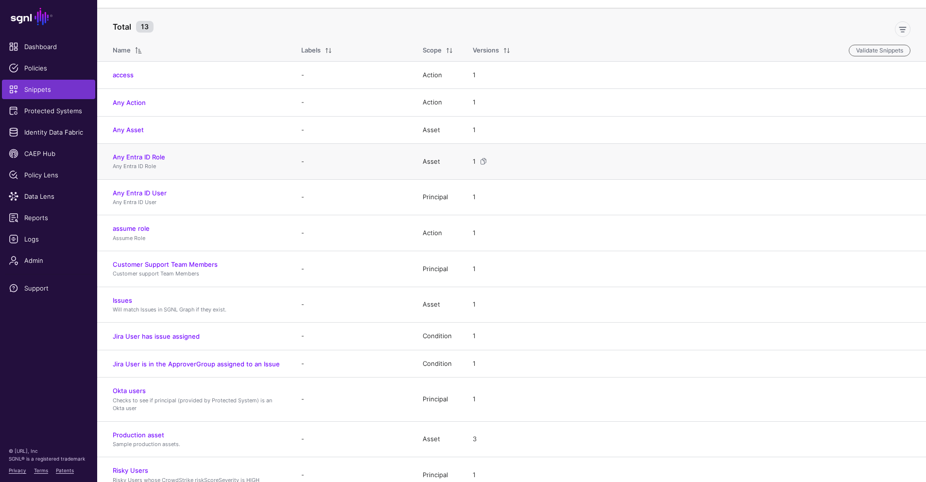
scroll to position [68, 0]
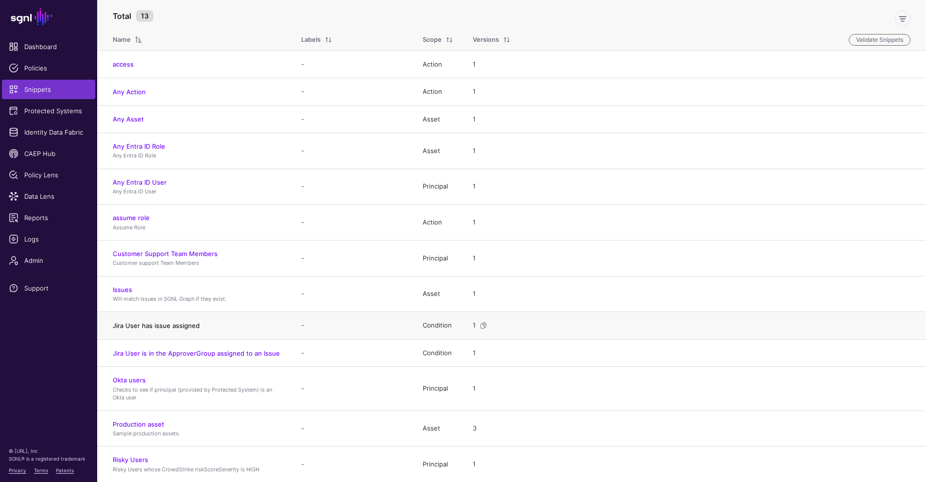
click at [181, 323] on link "Jira User has issue assigned" at bounding box center [156, 325] width 87 height 8
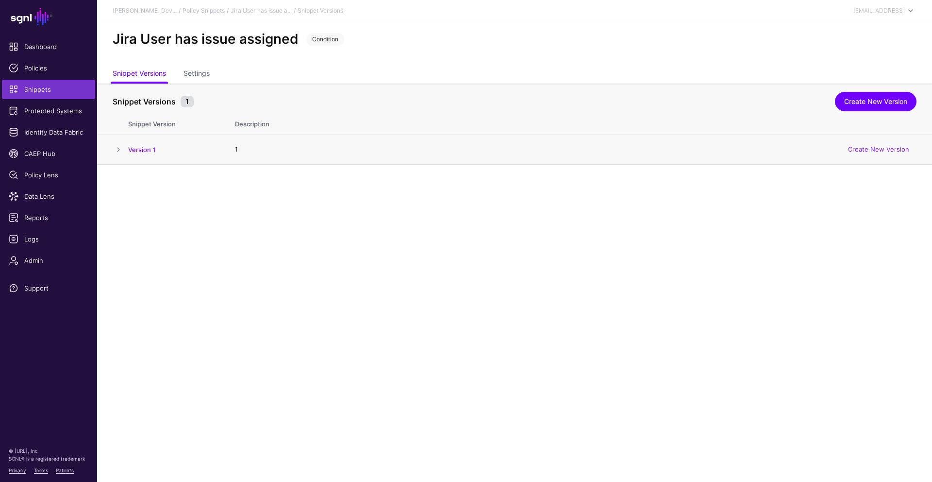
click at [119, 150] on span at bounding box center [119, 150] width 12 height 12
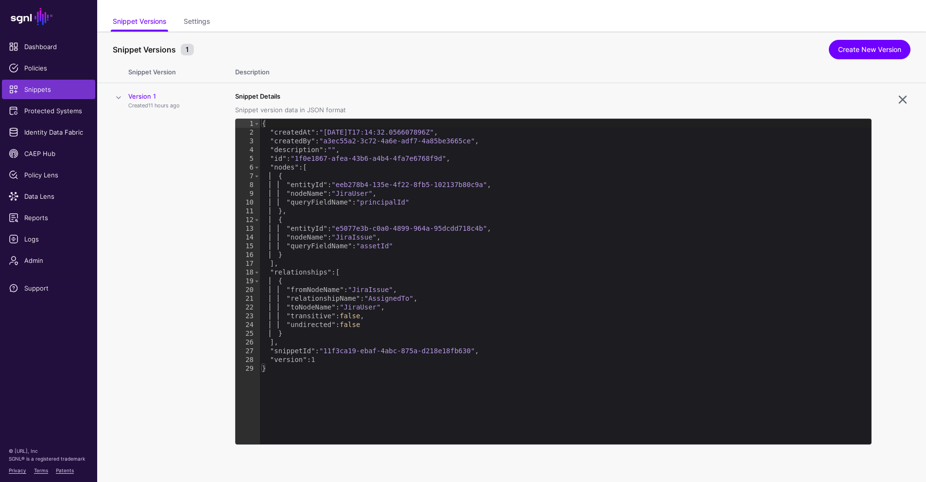
click at [119, 99] on span at bounding box center [119, 98] width 12 height 12
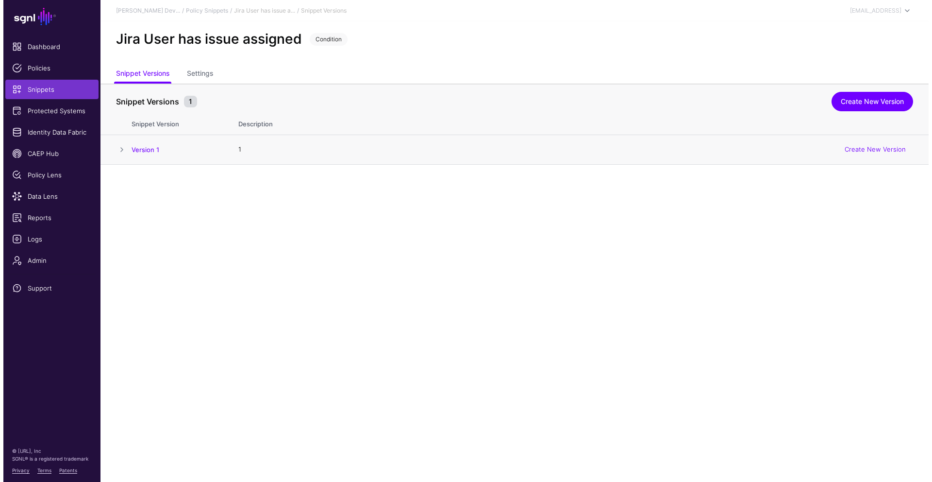
scroll to position [0, 0]
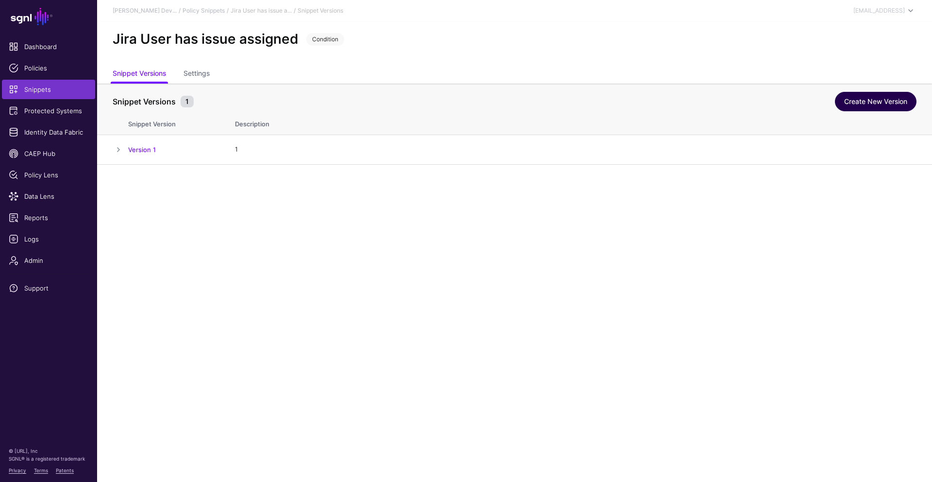
click at [863, 104] on link "Create New Version" at bounding box center [876, 101] width 82 height 19
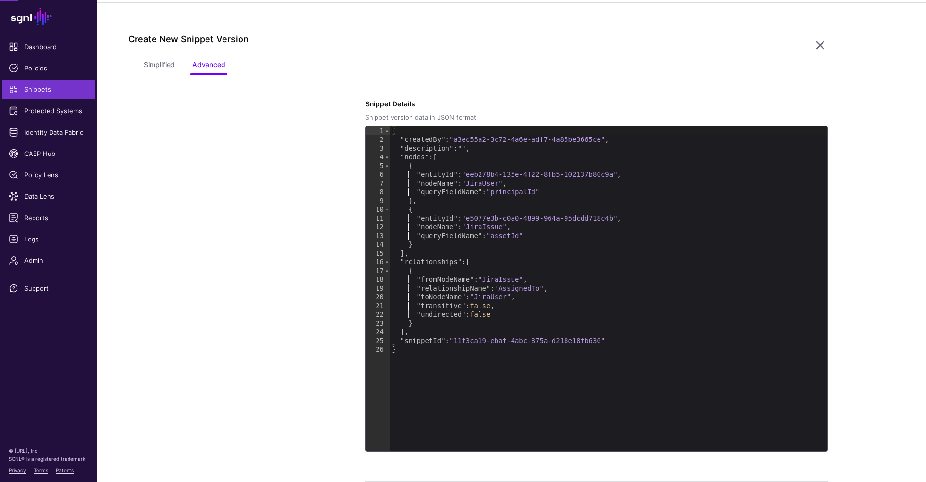
scroll to position [164, 0]
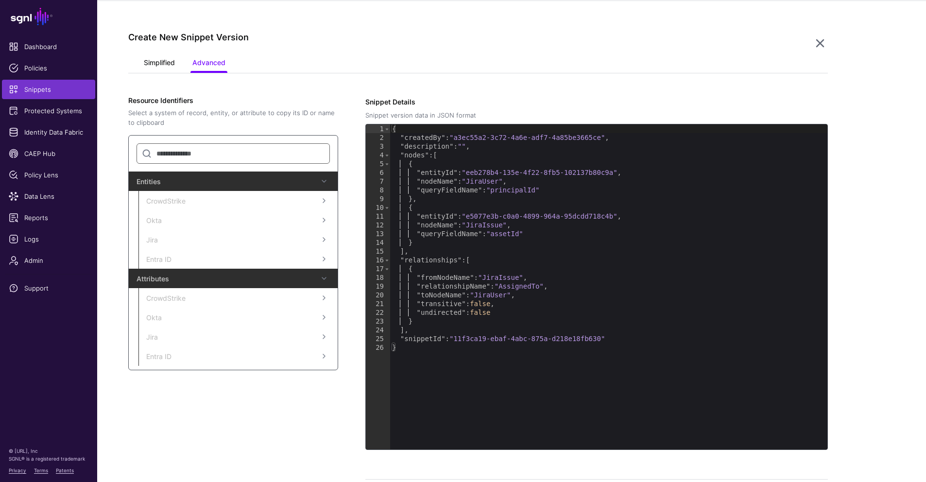
click at [164, 67] on link "Simplified" at bounding box center [159, 63] width 31 height 18
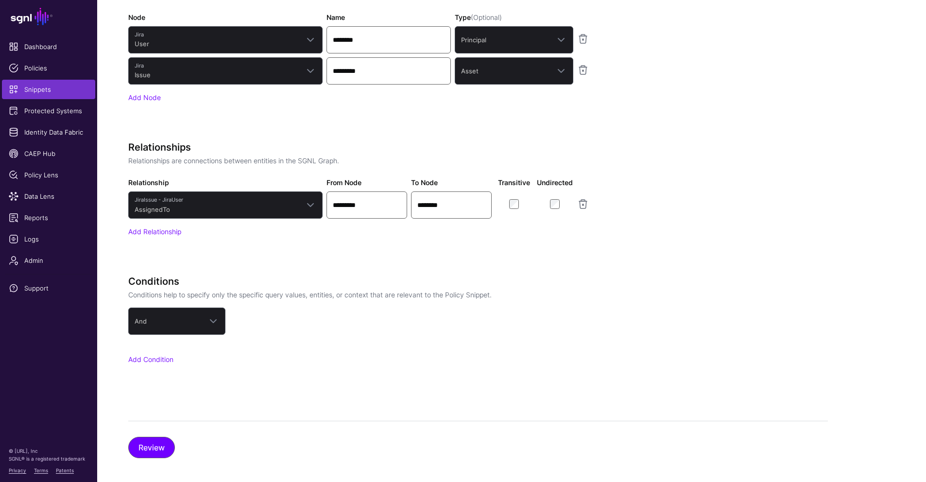
scroll to position [471, 0]
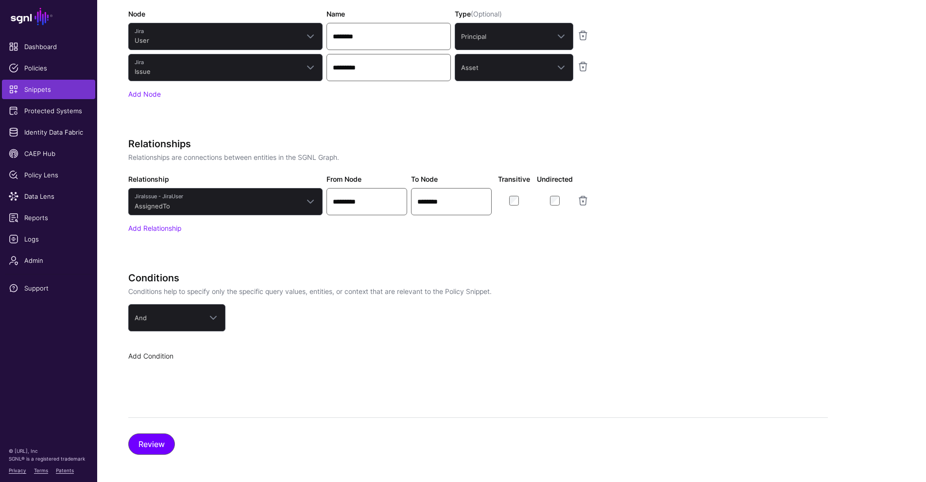
click at [157, 353] on link "Add Condition" at bounding box center [150, 356] width 45 height 8
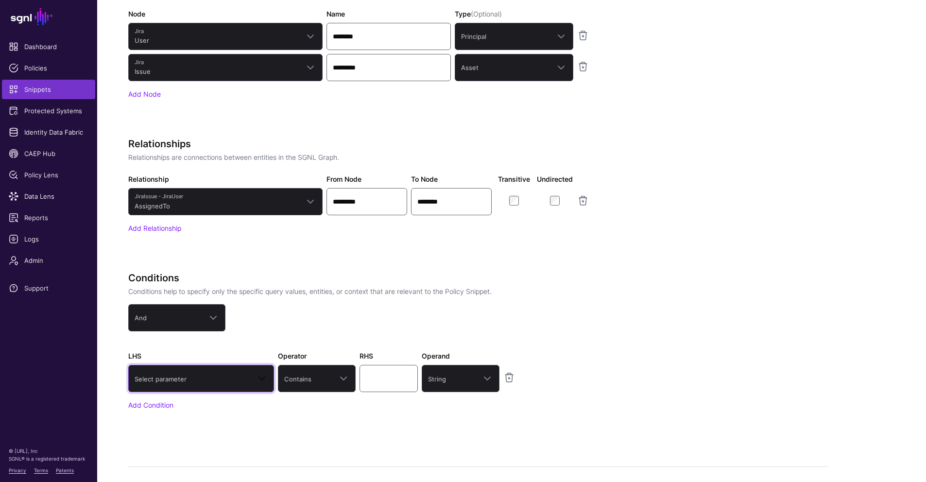
click at [210, 377] on span "Select parameter" at bounding box center [193, 378] width 116 height 11
type input "*"
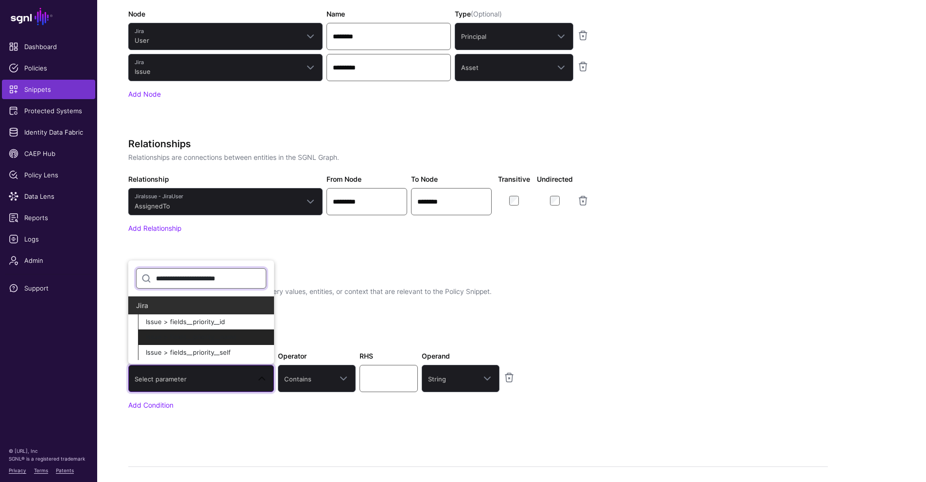
type input "**********"
click at [218, 339] on button "Issue > fields__priority__name" at bounding box center [206, 337] width 136 height 16
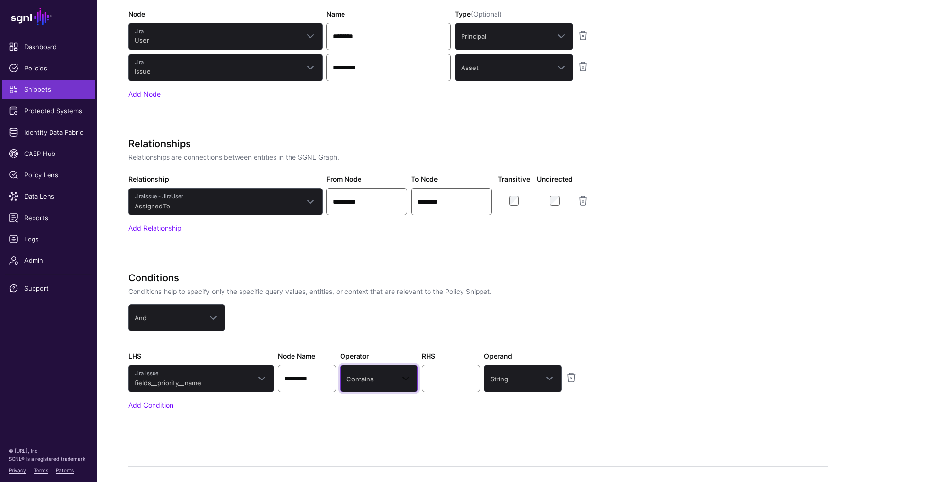
click at [369, 380] on span "Contains" at bounding box center [370, 378] width 48 height 11
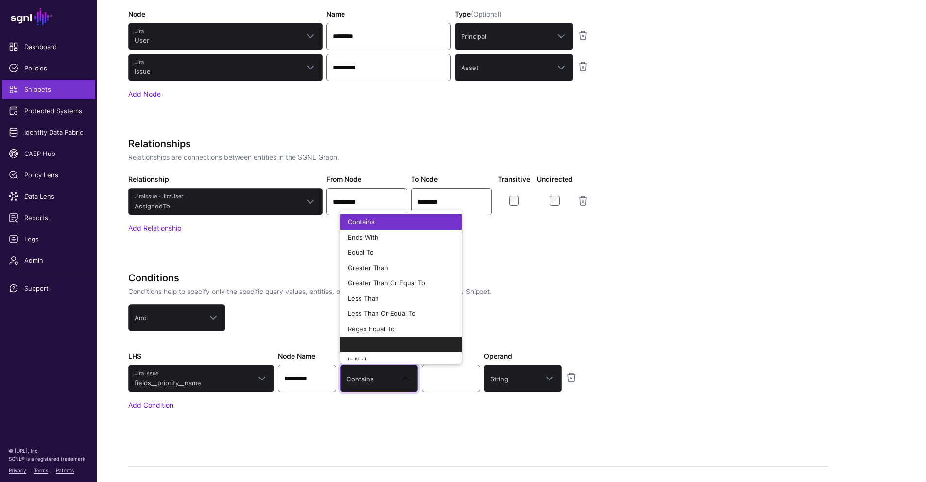
click at [390, 339] on div "Starts With" at bounding box center [401, 344] width 106 height 10
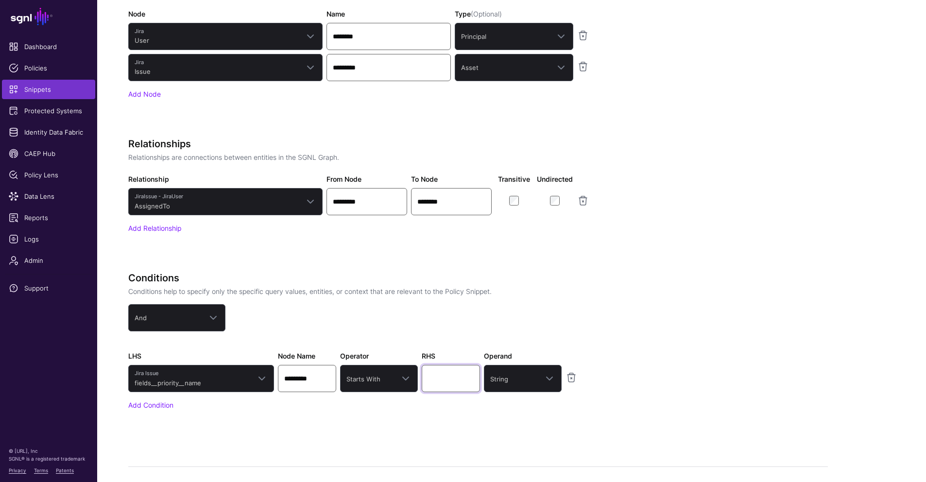
click at [455, 376] on input "text" at bounding box center [450, 378] width 58 height 27
type input "****"
click at [503, 402] on div "Add Condition" at bounding box center [371, 405] width 486 height 10
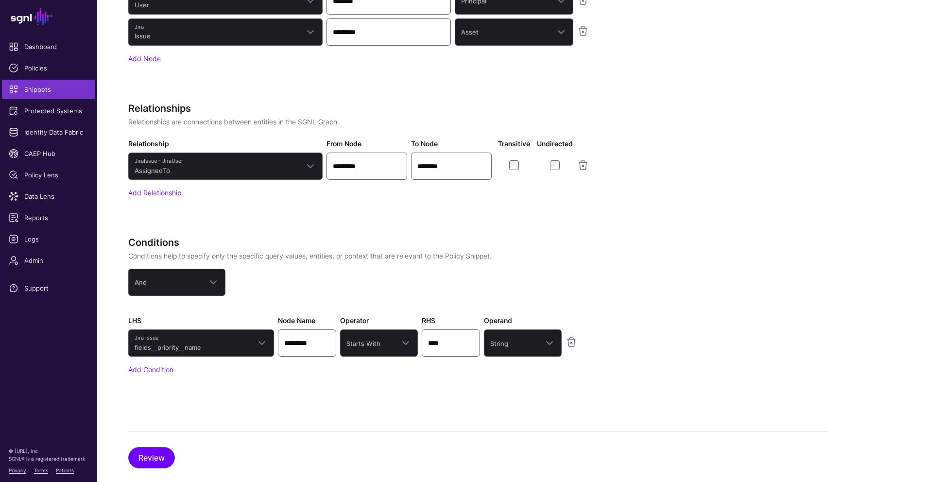
scroll to position [509, 0]
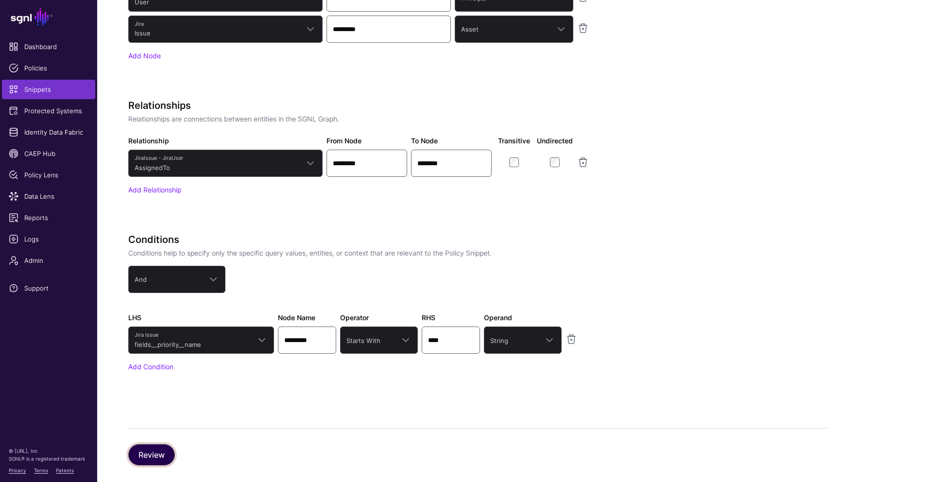
click at [159, 454] on button "Review" at bounding box center [151, 454] width 47 height 21
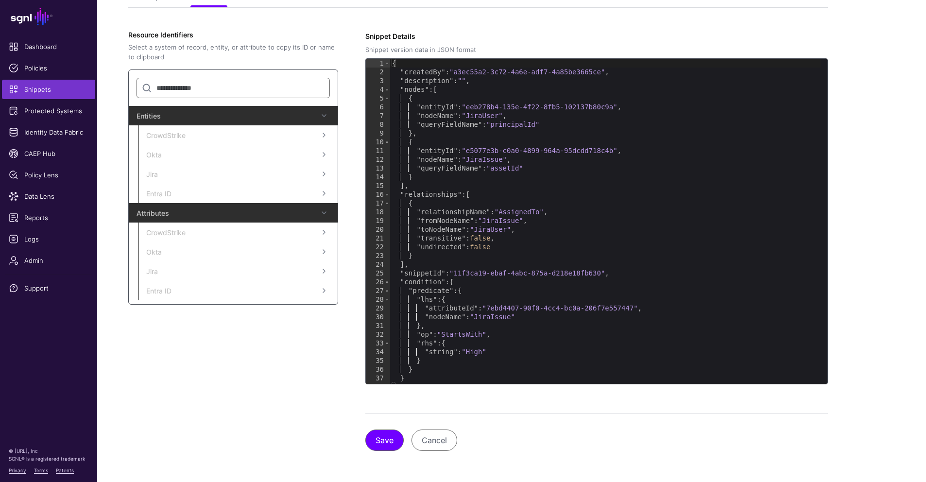
scroll to position [227, 0]
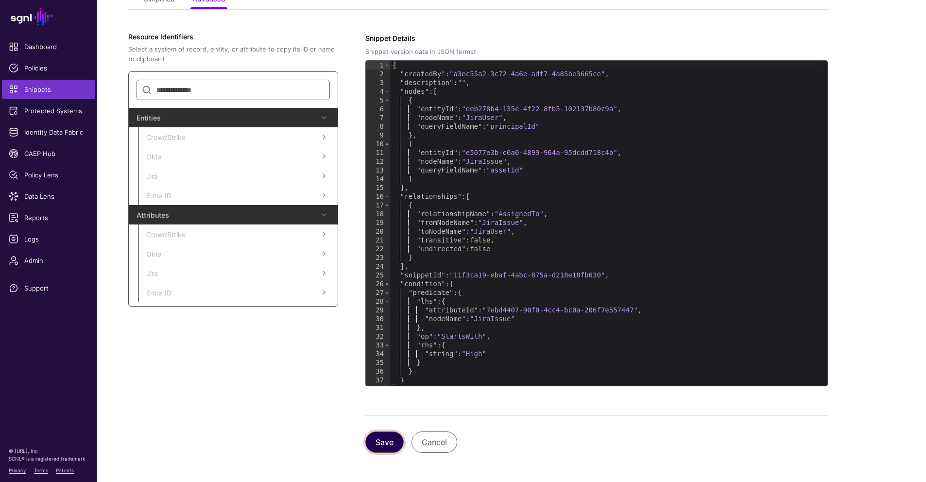
click at [385, 437] on button "Save" at bounding box center [384, 441] width 38 height 21
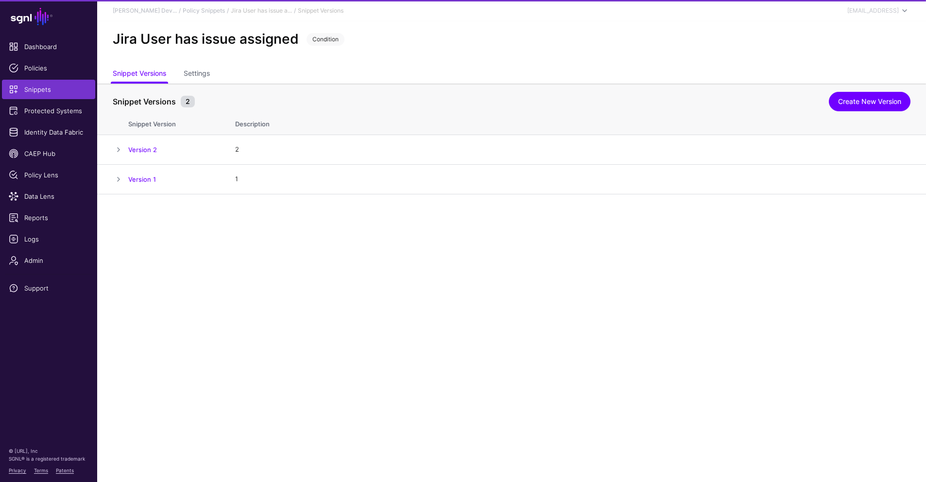
scroll to position [0, 0]
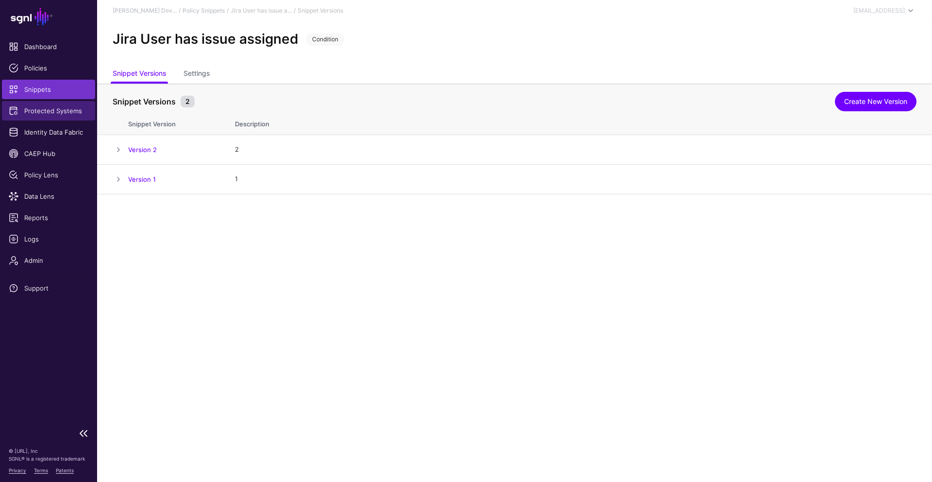
click at [69, 112] on span "Protected Systems" at bounding box center [49, 111] width 80 height 10
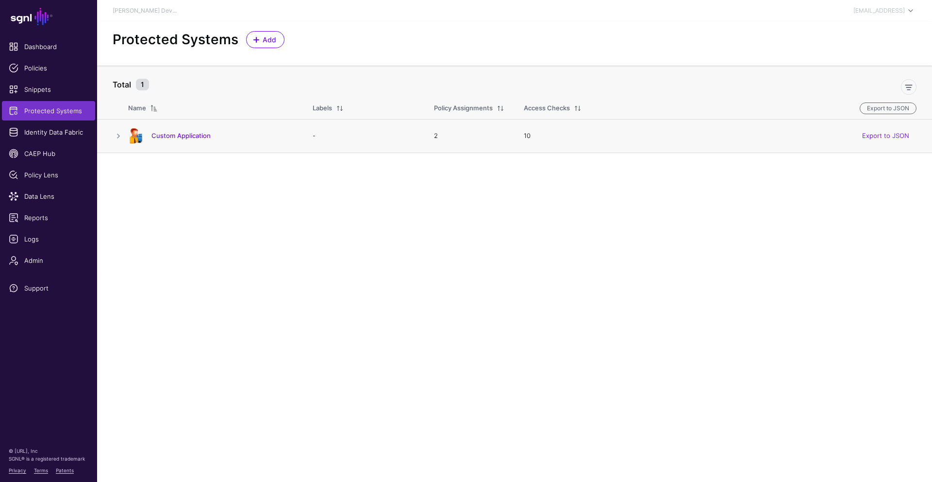
click at [190, 142] on div "Custom Application" at bounding box center [210, 136] width 173 height 16
click at [186, 137] on link "Custom Application" at bounding box center [181, 136] width 59 height 8
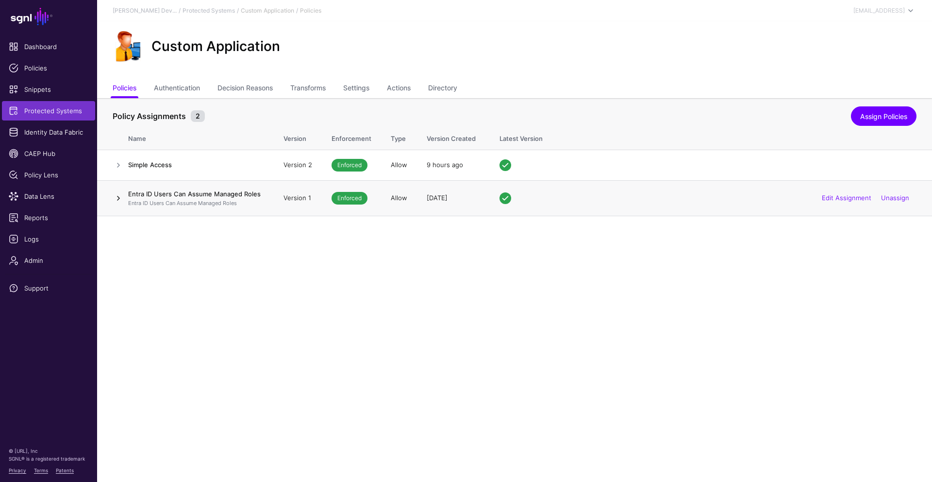
click at [122, 202] on link at bounding box center [119, 198] width 12 height 12
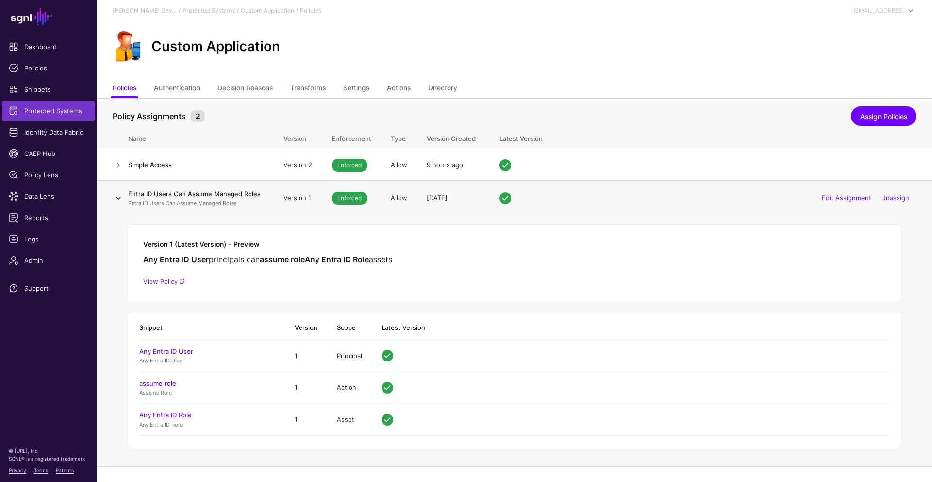
click at [124, 197] on link at bounding box center [119, 198] width 12 height 12
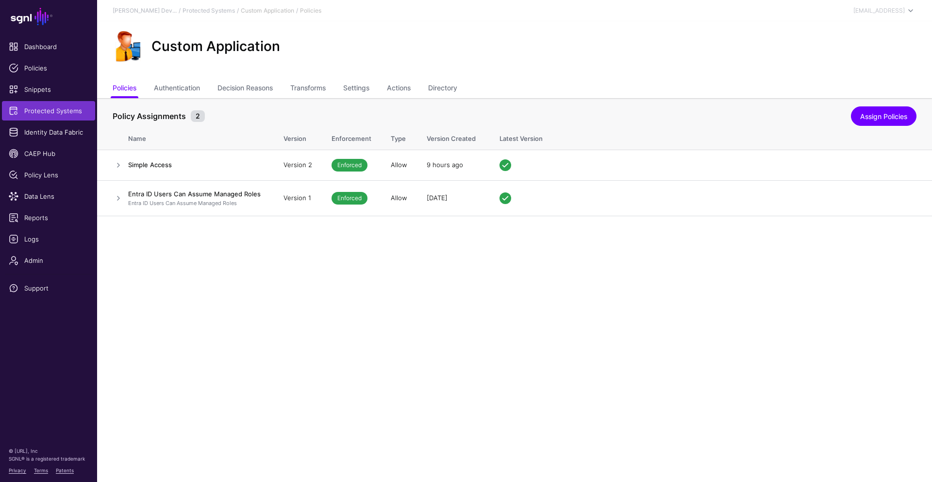
click at [184, 268] on main "SGNL Dashboard Policies Snippets Protected Systems Identity Data Fabric CAEP Hu…" at bounding box center [466, 241] width 932 height 482
click at [49, 70] on span "Policies" at bounding box center [49, 68] width 80 height 10
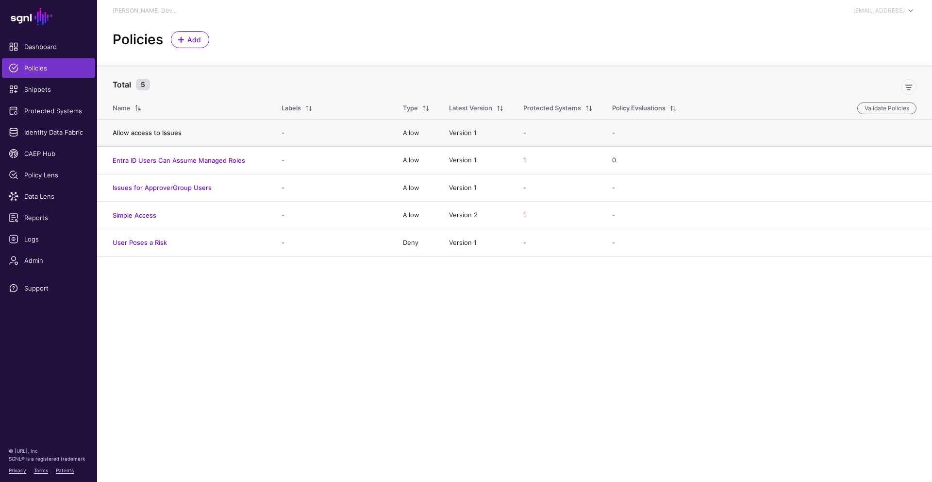
click at [151, 134] on link "Allow access to Issues" at bounding box center [147, 133] width 69 height 8
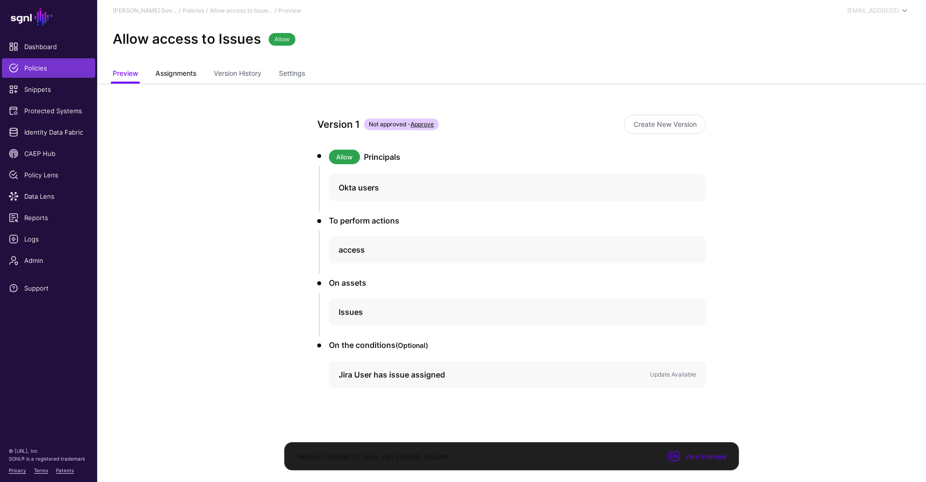
click at [184, 76] on span "Assignments" at bounding box center [176, 73] width 46 height 10
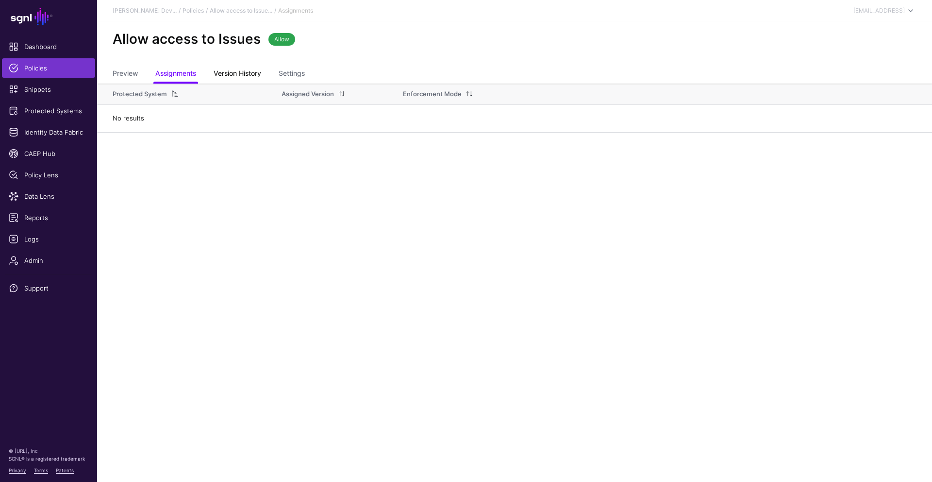
click at [226, 76] on link "Version History" at bounding box center [238, 74] width 48 height 18
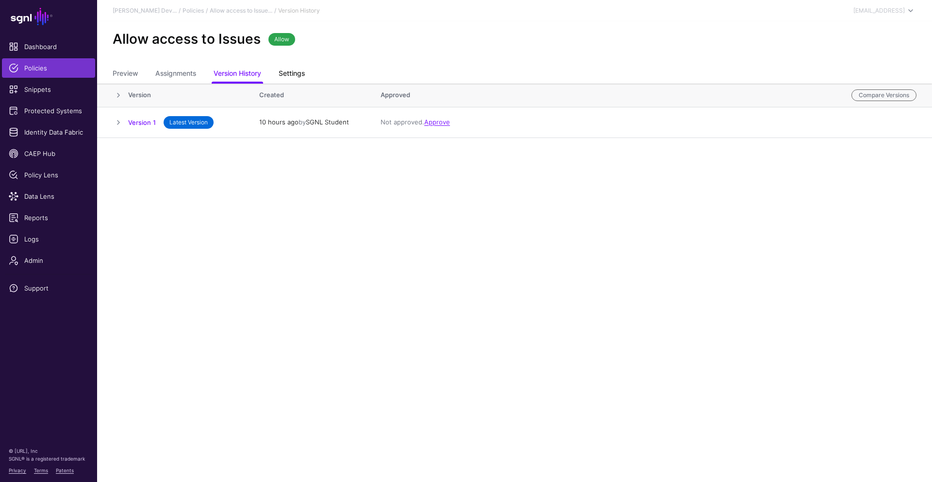
click at [292, 79] on link "Settings" at bounding box center [292, 74] width 26 height 18
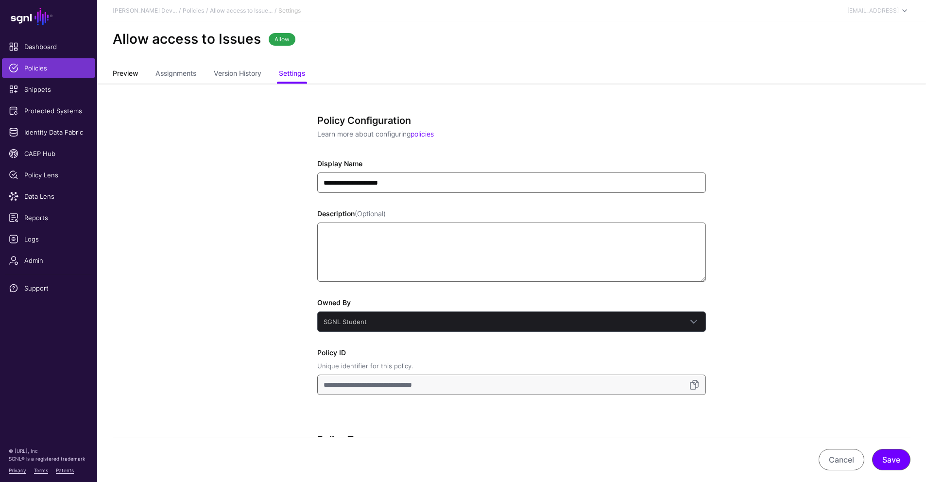
click at [115, 74] on link "Preview" at bounding box center [125, 74] width 25 height 18
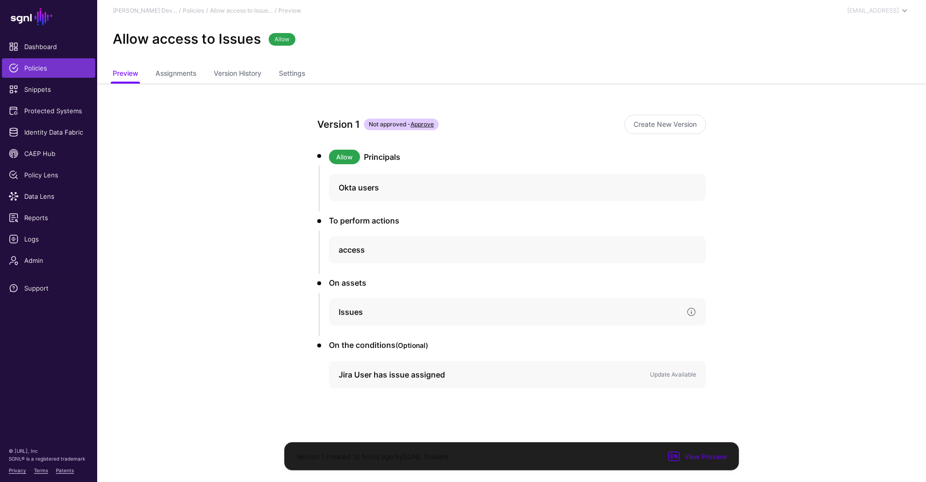
scroll to position [5, 0]
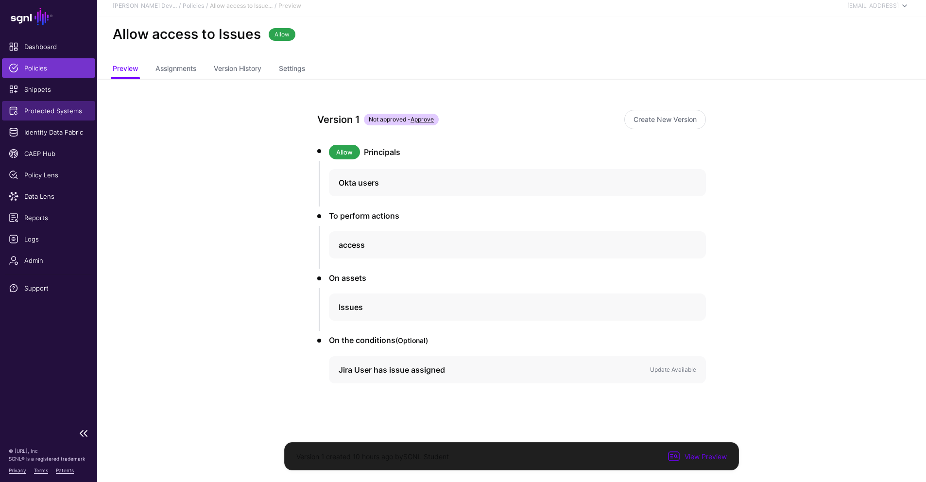
click at [52, 110] on span "Protected Systems" at bounding box center [49, 111] width 80 height 10
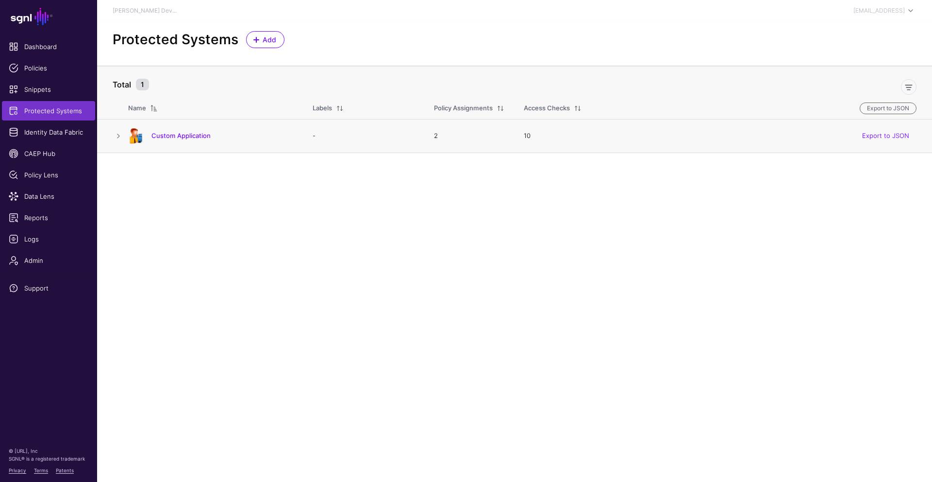
click at [195, 139] on div "Custom Application" at bounding box center [210, 136] width 173 height 16
click at [184, 137] on link "Custom Application" at bounding box center [181, 136] width 59 height 8
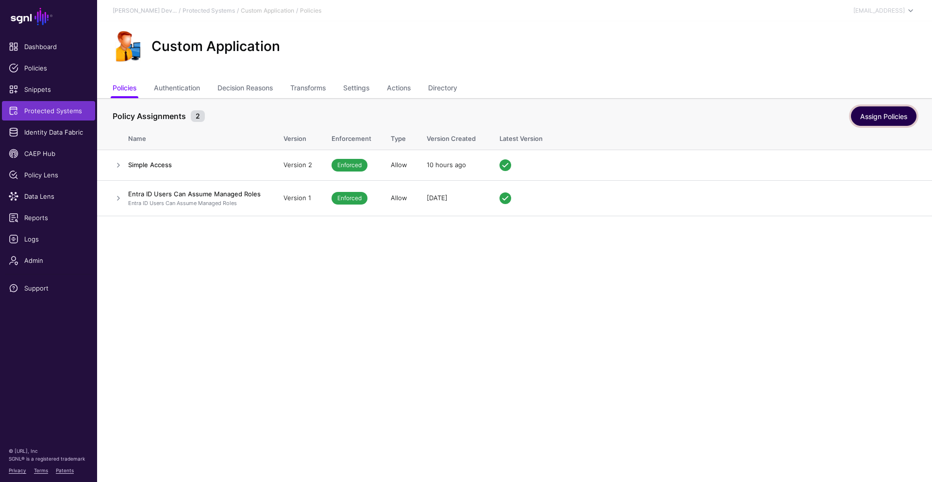
click at [901, 122] on link "Assign Policies" at bounding box center [884, 115] width 66 height 19
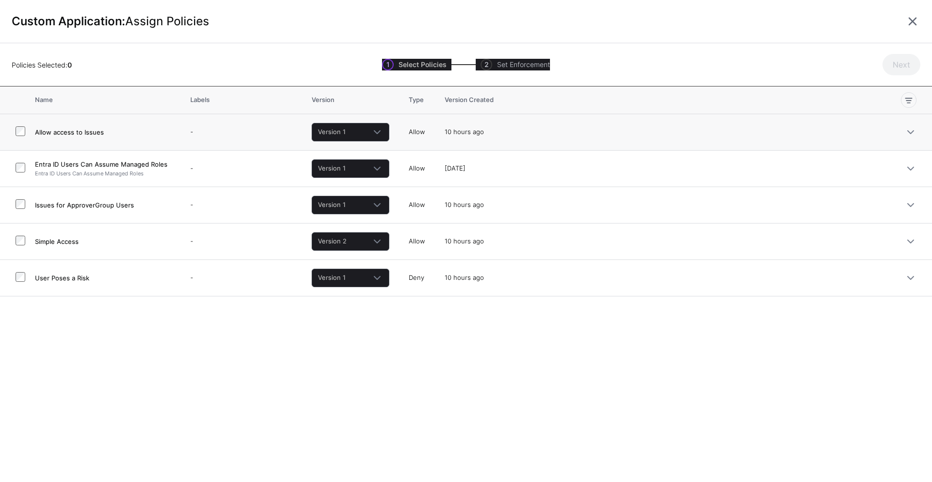
click at [77, 137] on td "Allow access to Issues" at bounding box center [108, 132] width 146 height 36
click at [17, 183] on td at bounding box center [17, 169] width 35 height 36
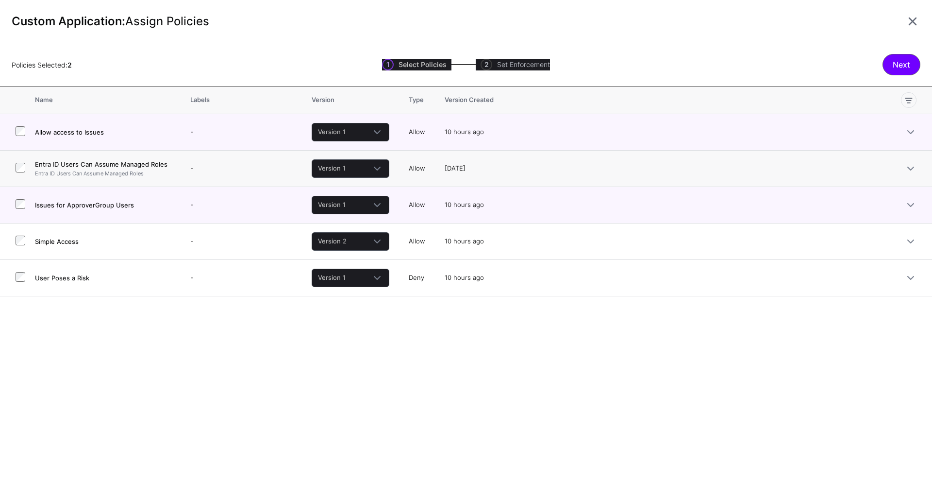
click at [15, 178] on td at bounding box center [17, 169] width 35 height 36
click at [17, 172] on div at bounding box center [21, 169] width 10 height 12
click at [23, 174] on td at bounding box center [17, 169] width 35 height 36
click at [48, 173] on p "Entra ID Users Can Assume Managed Roles" at bounding box center [103, 173] width 136 height 8
click at [57, 242] on h4 "Simple Access" at bounding box center [103, 241] width 136 height 9
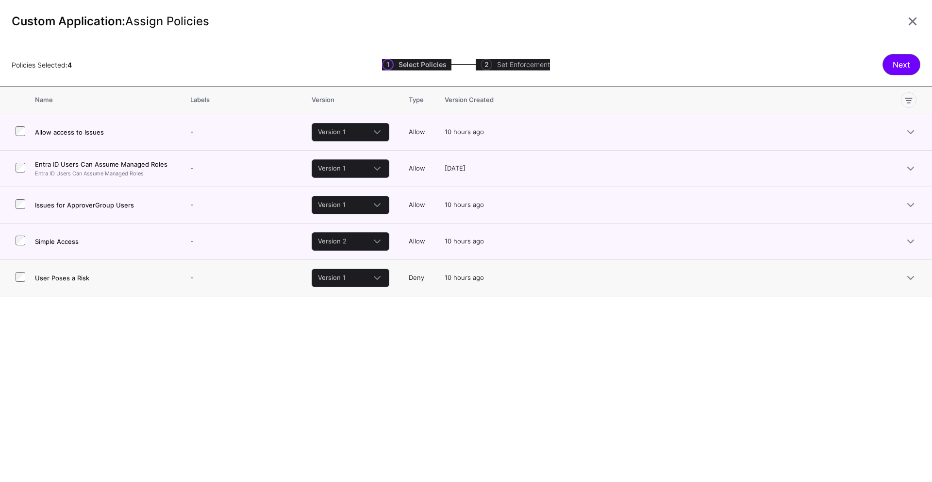
click at [62, 271] on td "User Poses a Risk" at bounding box center [108, 278] width 146 height 36
click at [906, 65] on button "Next" at bounding box center [902, 64] width 38 height 21
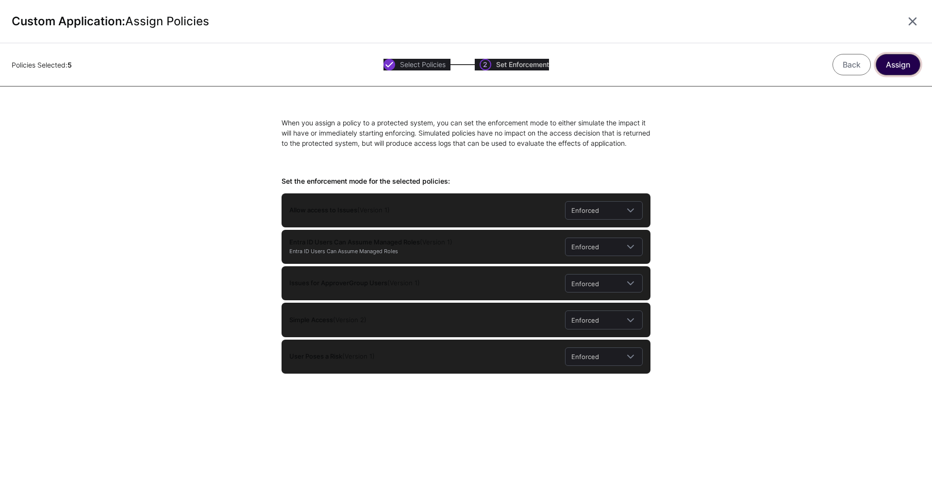
click at [900, 67] on button "Assign" at bounding box center [898, 64] width 45 height 21
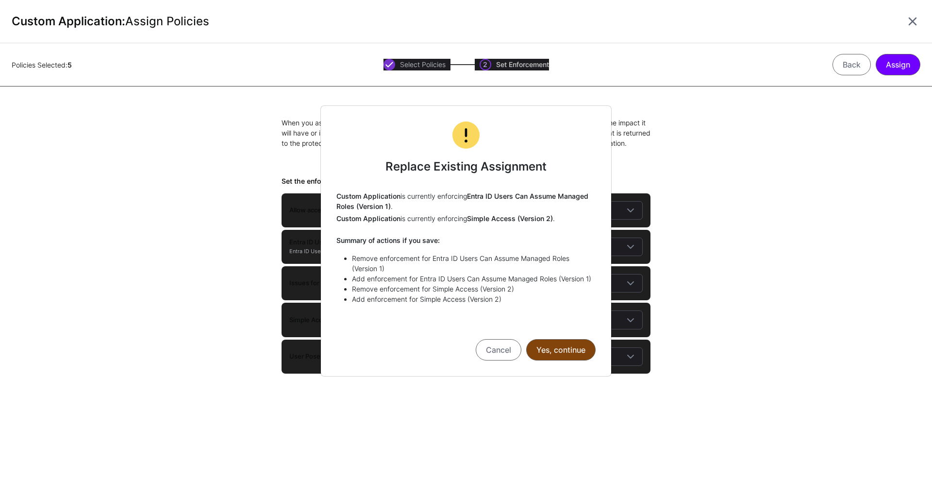
click at [573, 354] on button "Yes, continue" at bounding box center [560, 349] width 69 height 21
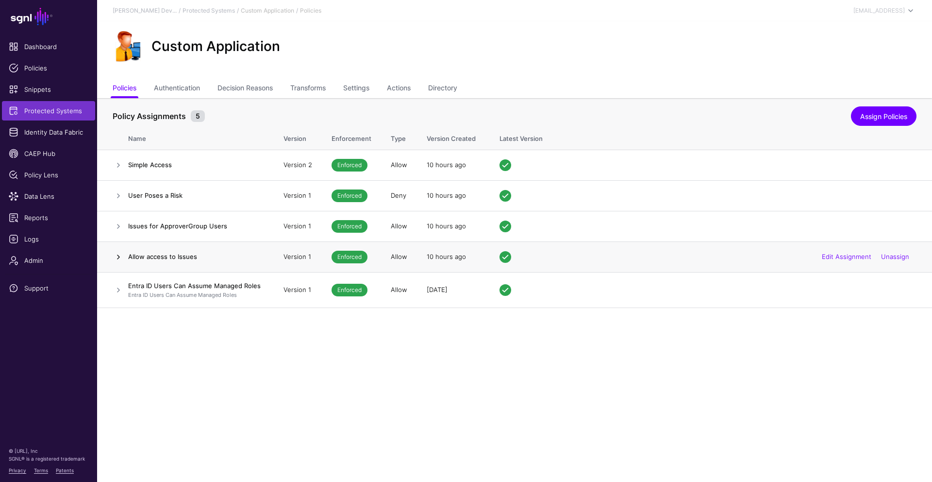
click at [115, 252] on link at bounding box center [119, 257] width 12 height 12
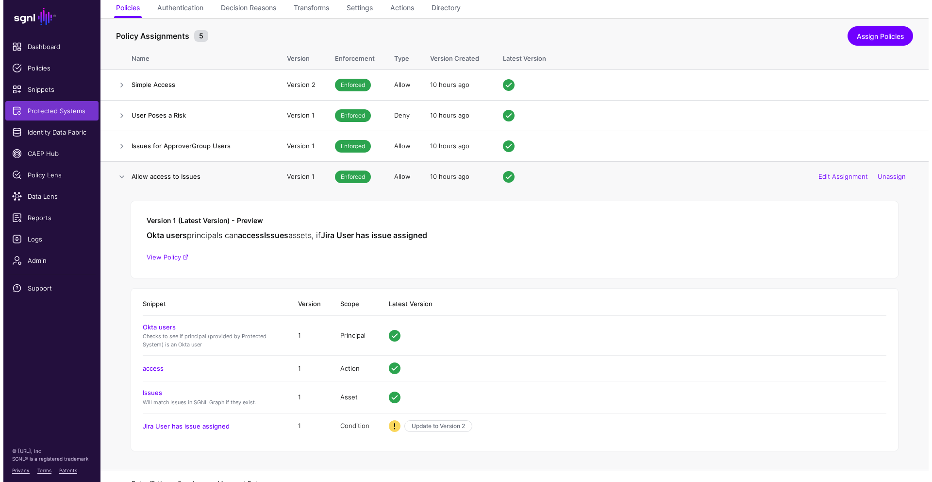
scroll to position [103, 0]
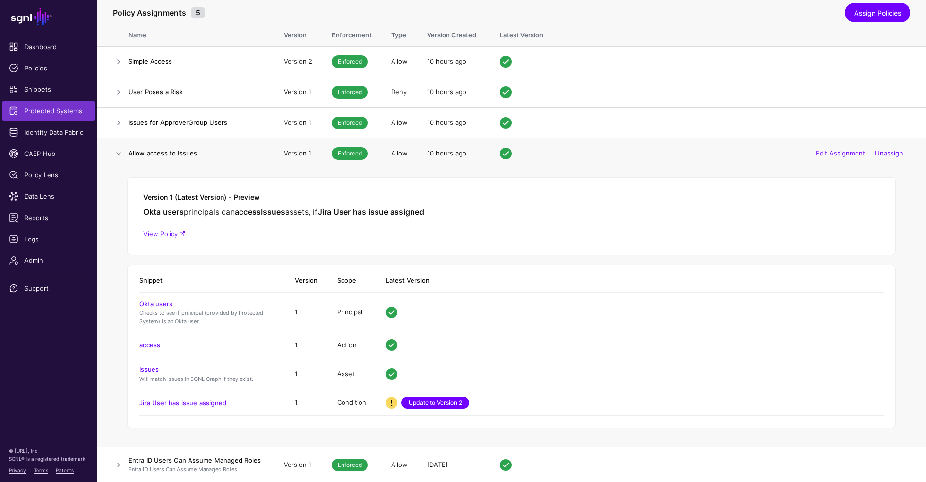
click at [433, 403] on link "Update to Version 2" at bounding box center [435, 403] width 68 height 12
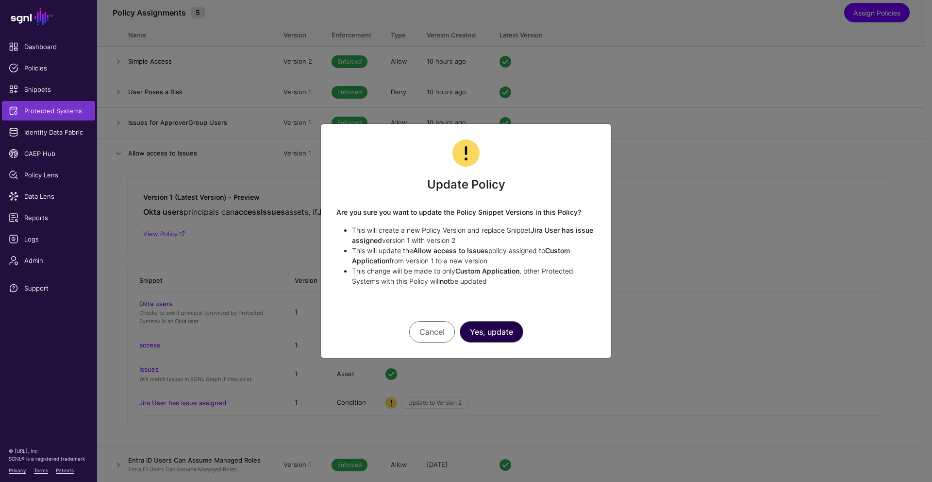
click at [491, 337] on button "Yes, update" at bounding box center [492, 331] width 64 height 21
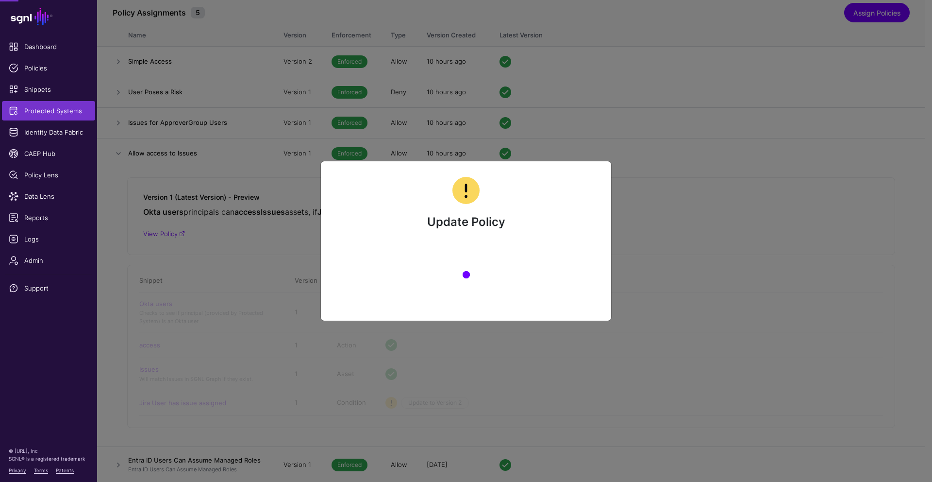
scroll to position [0, 0]
